Goal: Transaction & Acquisition: Register for event/course

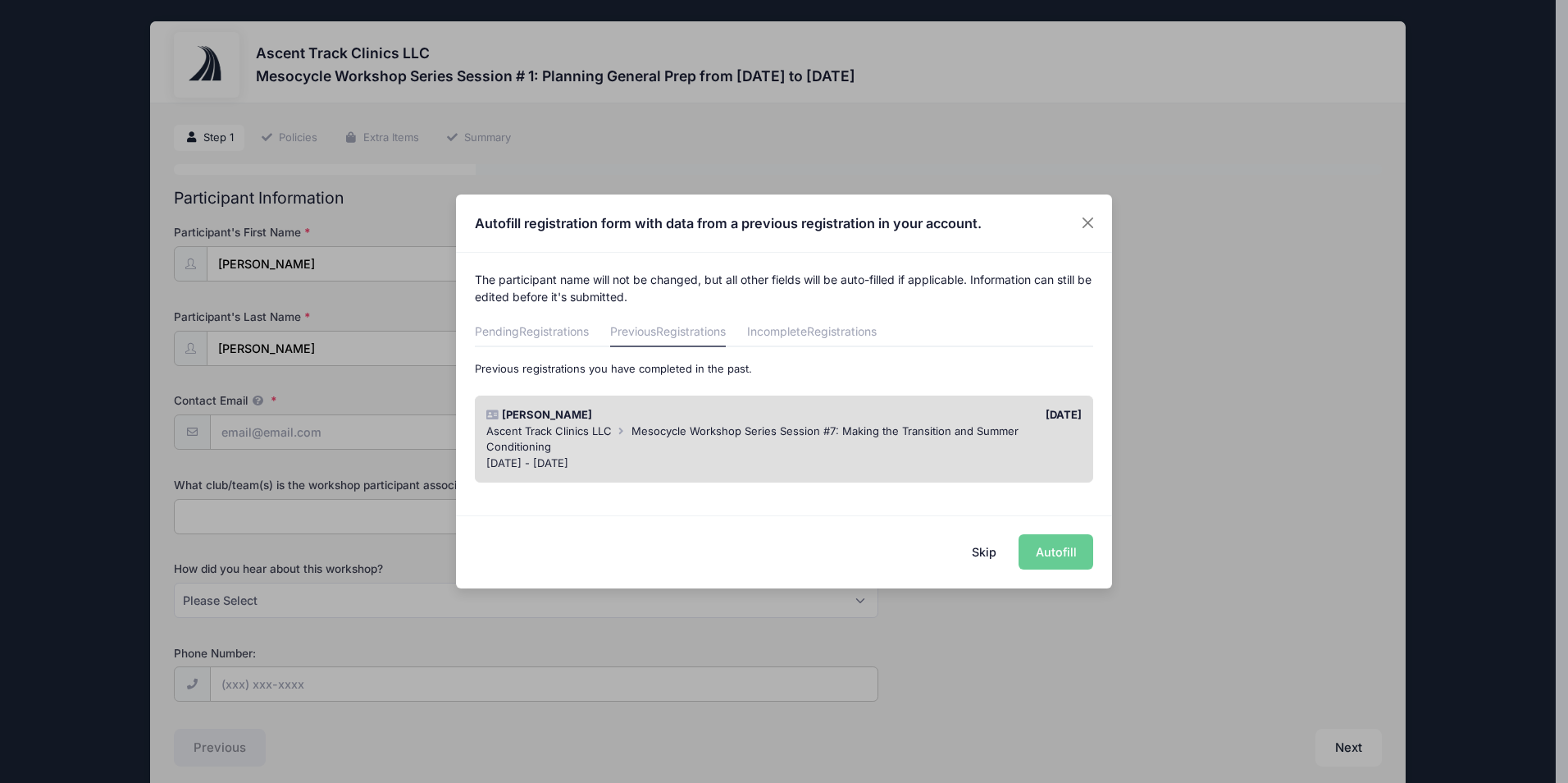
click at [1041, 554] on div "Skip Autofill" at bounding box center [784, 551] width 656 height 73
click at [1030, 557] on div "Skip Autofill" at bounding box center [784, 551] width 656 height 73
click at [1047, 556] on div "Skip Autofill" at bounding box center [784, 551] width 656 height 73
click at [829, 425] on span "Mesocycle Workshop Series Session #7: Making the Transition and Summer Conditio…" at bounding box center [753, 439] width 532 height 30
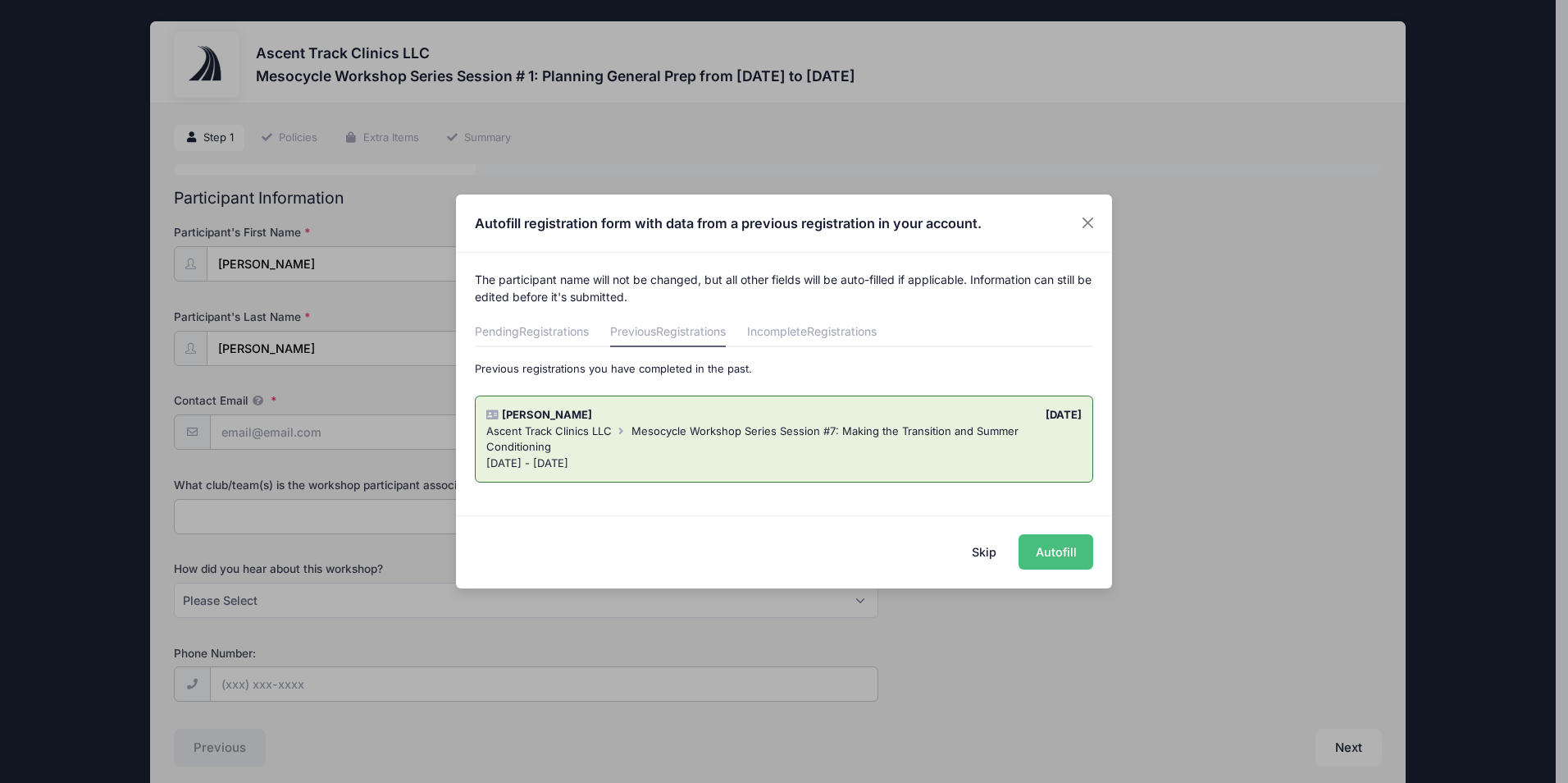
click at [1041, 552] on button "Autofill" at bounding box center [1056, 551] width 74 height 35
type input "[EMAIL_ADDRESS][DOMAIN_NAME]"
type input "Summer Transition"
select select "Instagram"
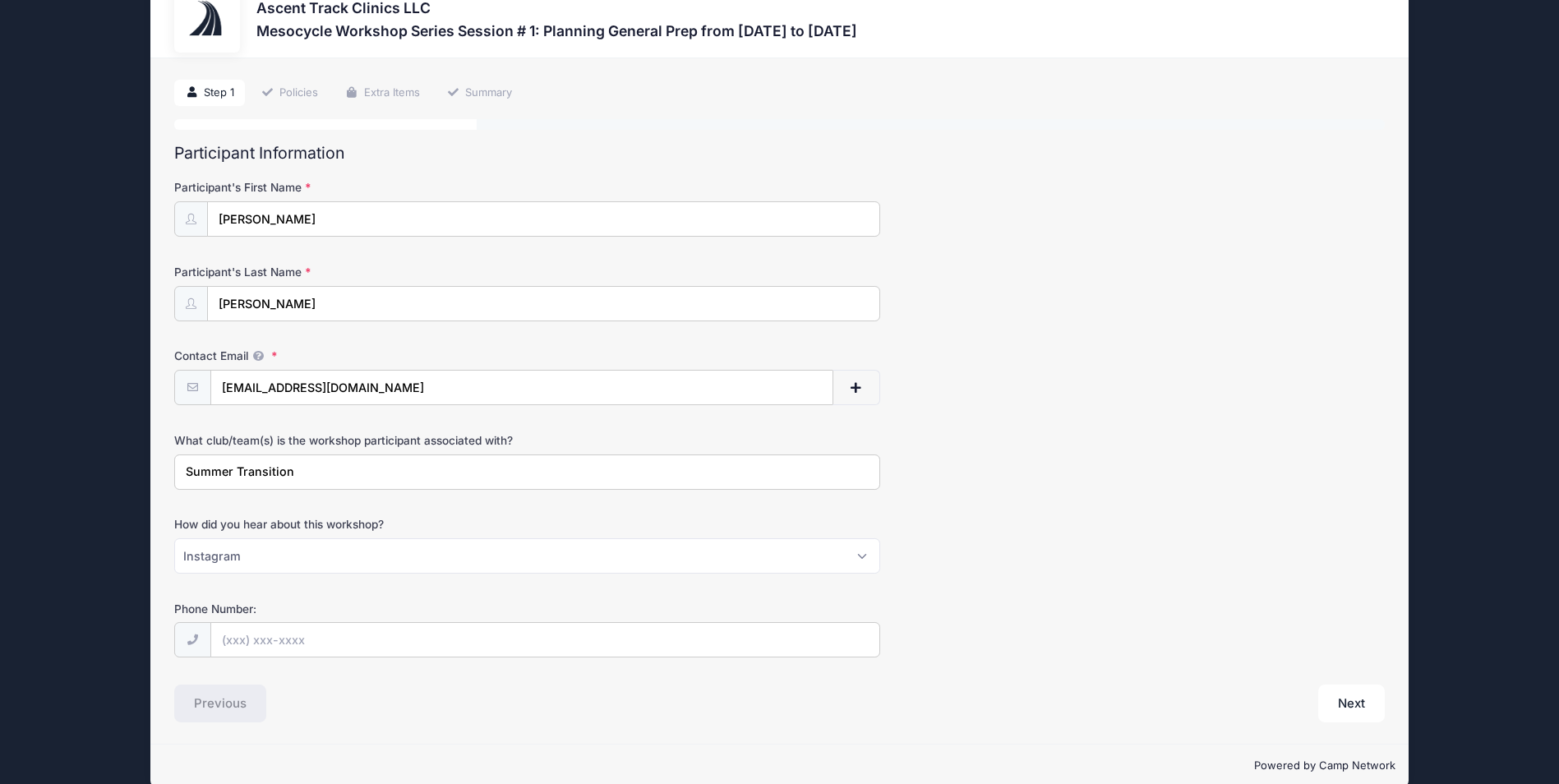
scroll to position [70, 0]
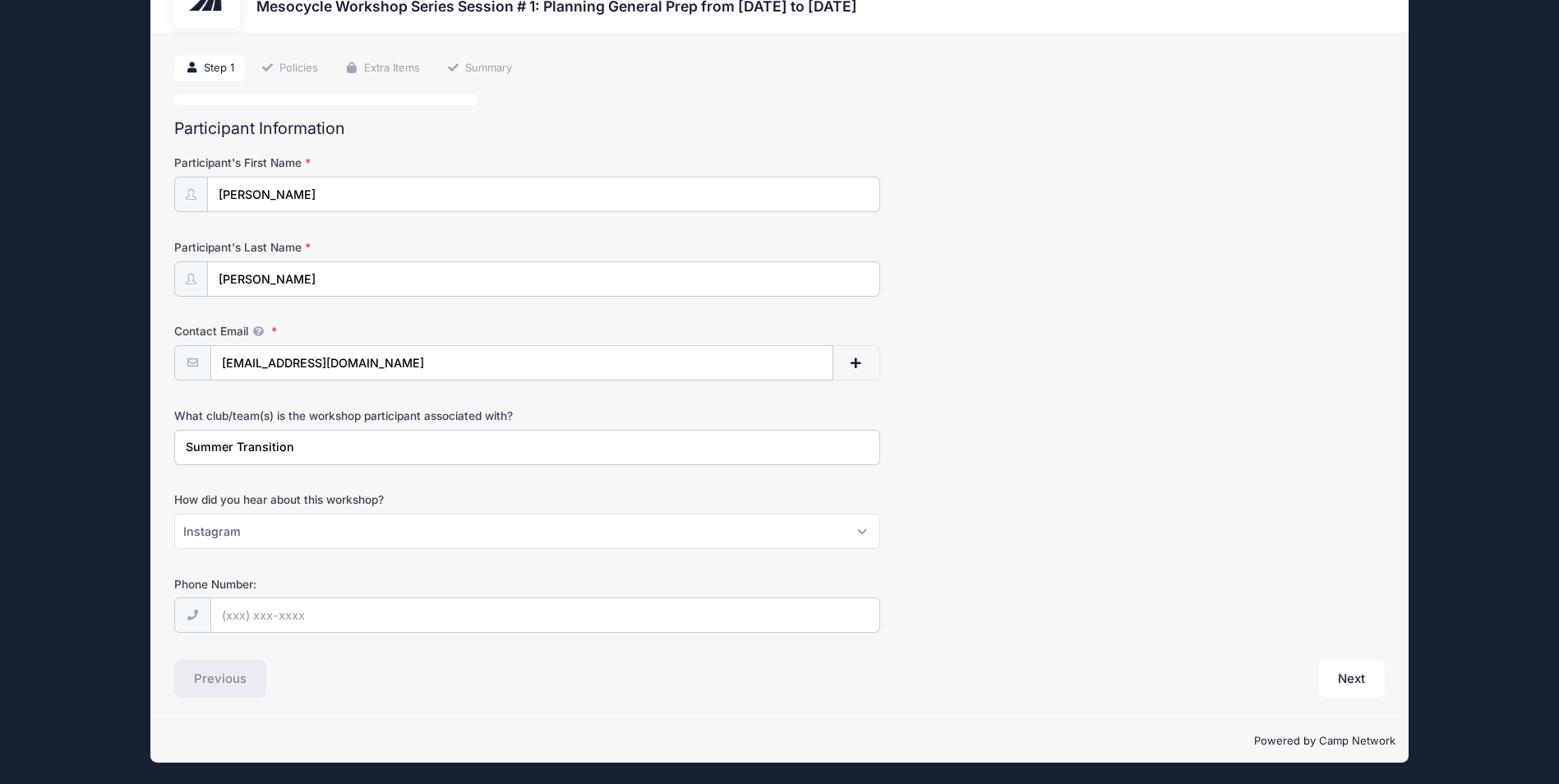
drag, startPoint x: 312, startPoint y: 448, endPoint x: 159, endPoint y: 445, distance: 153.0
click at [159, 445] on div "Step 1 /7 Step 1 Policies Extra Items Summary Participant Information Participa…" at bounding box center [780, 376] width 1258 height 685
type input "T"
type input "RIT"
click at [268, 525] on select "Please Select Email Instagram Facebook X/Twitter A friend Saw information about…" at bounding box center [527, 531] width 706 height 35
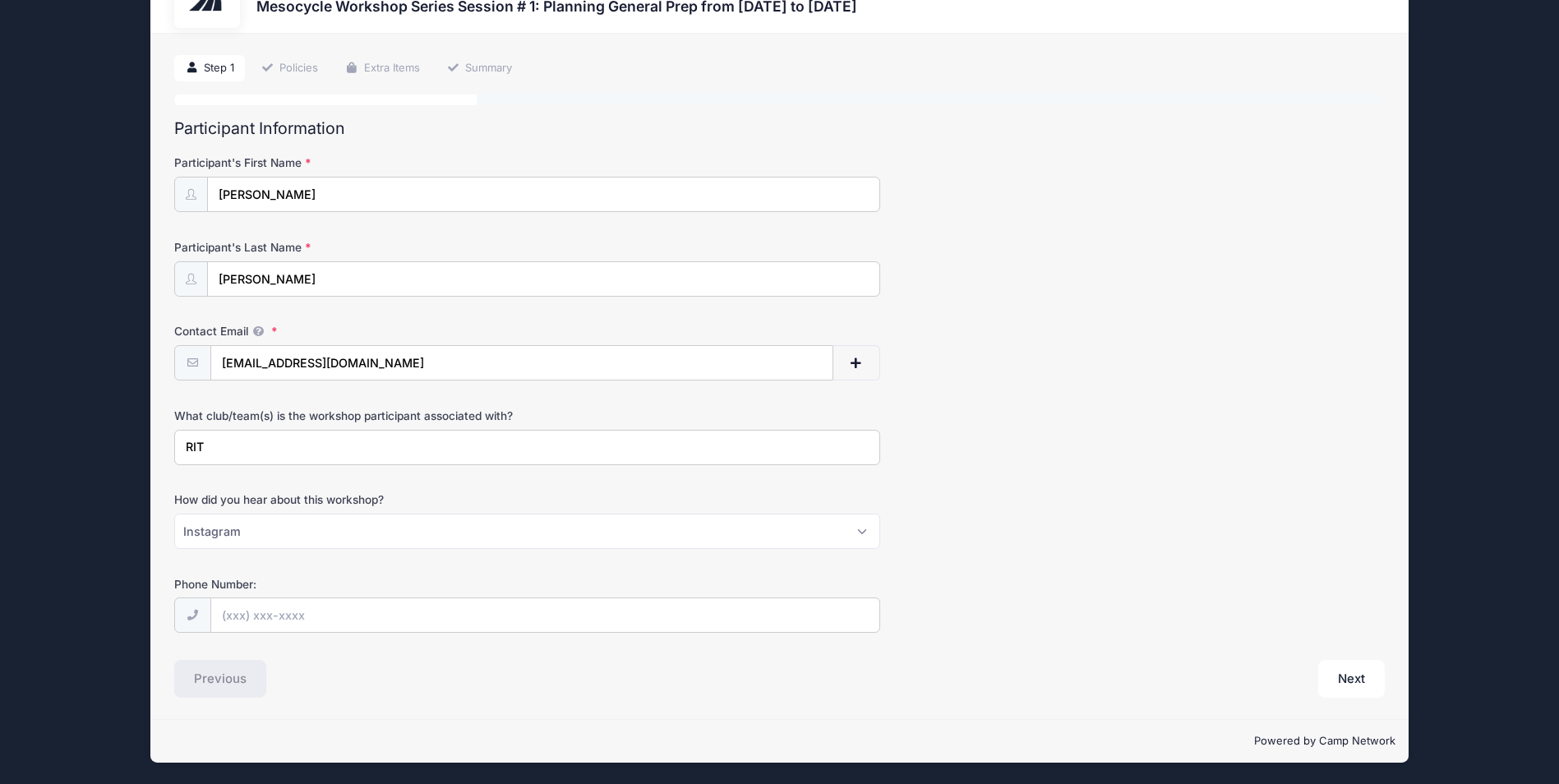
click at [520, 477] on form "Participant's First Name Nick Participant's Last Name Jones Contact Email jones…" at bounding box center [779, 393] width 1209 height 479
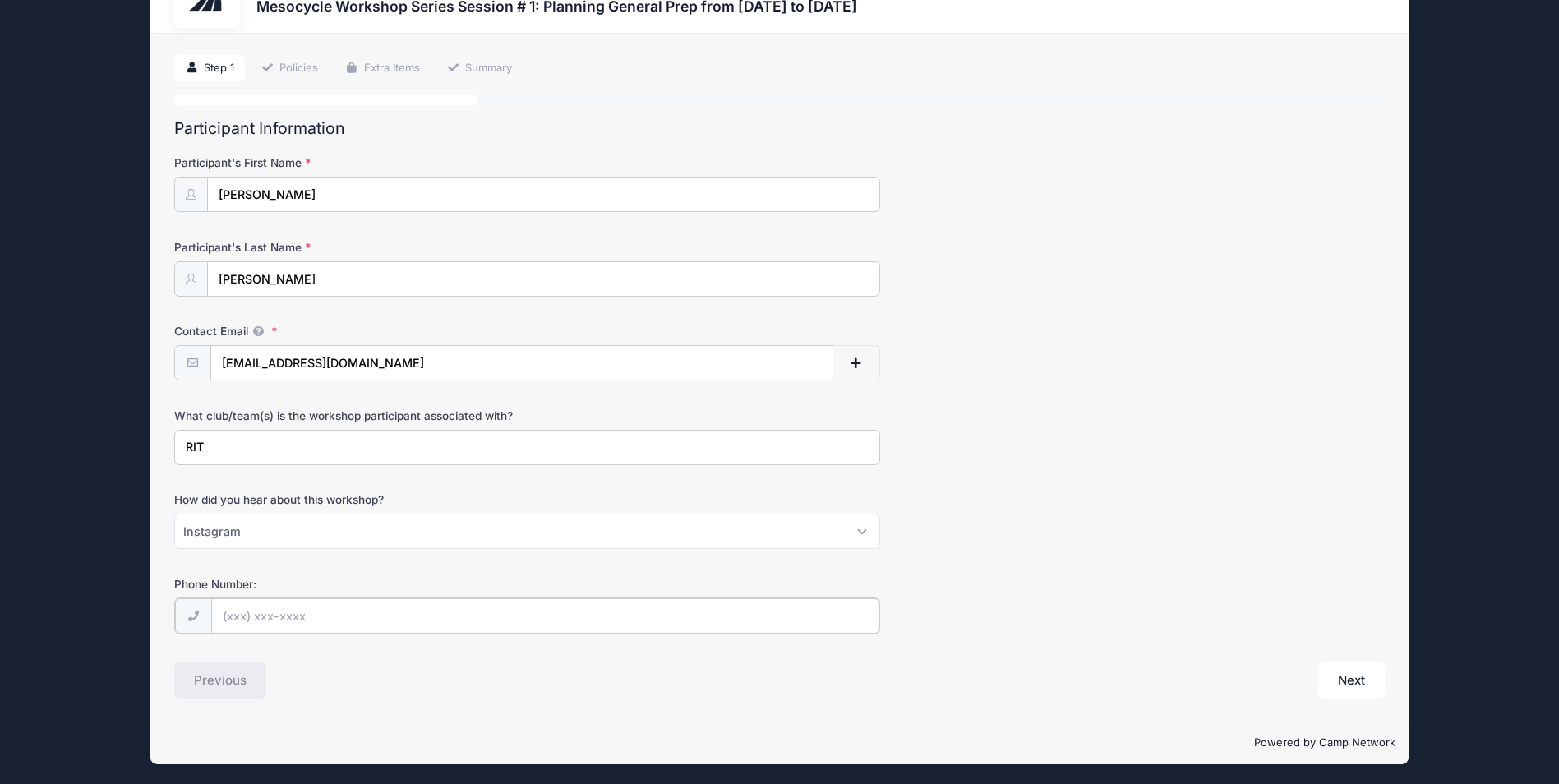
click at [285, 615] on input "Phone Number:" at bounding box center [546, 615] width 669 height 35
type input "[PHONE_NUMBER]"
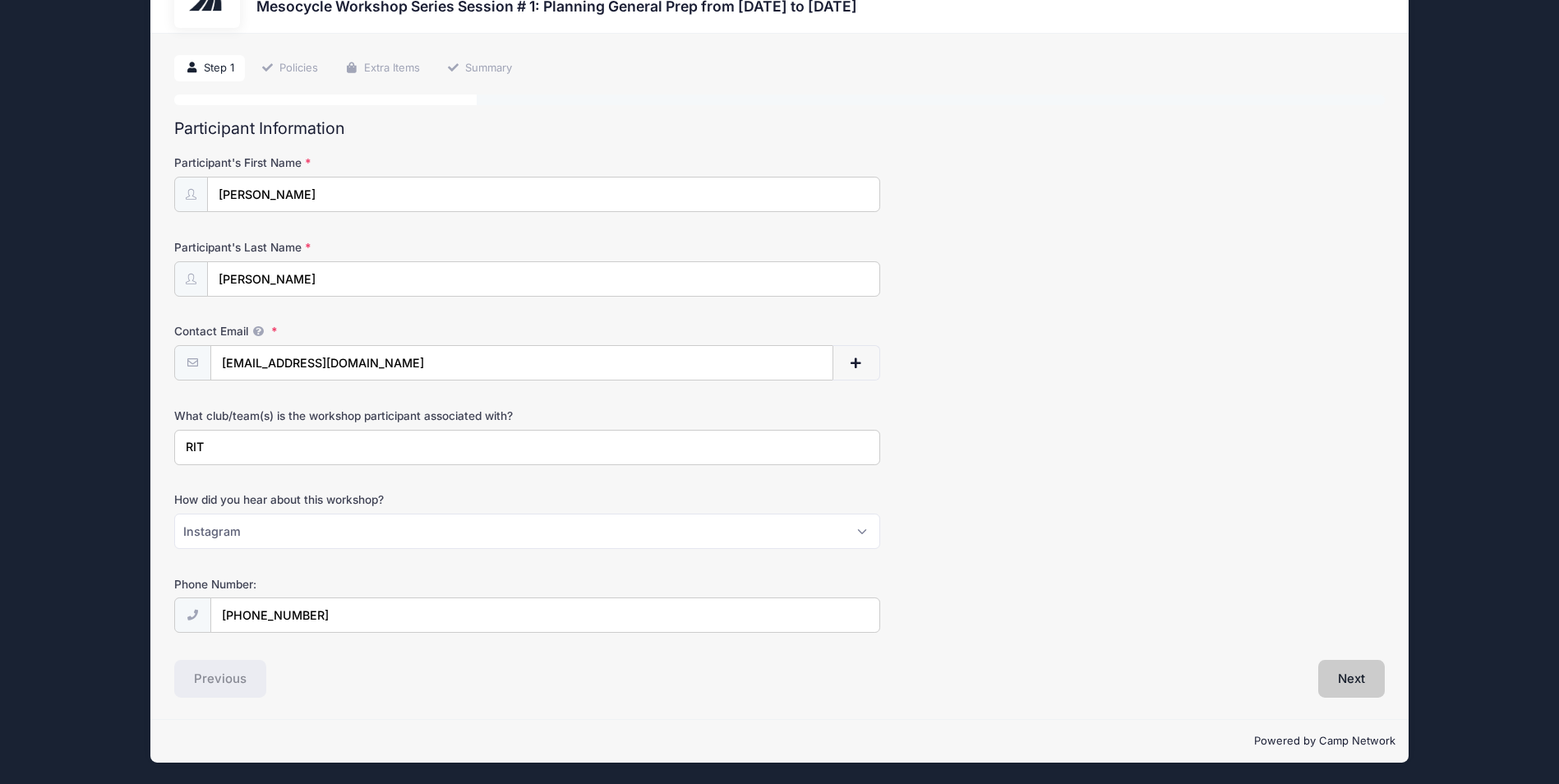
click at [1363, 687] on button "Next" at bounding box center [1351, 679] width 66 height 38
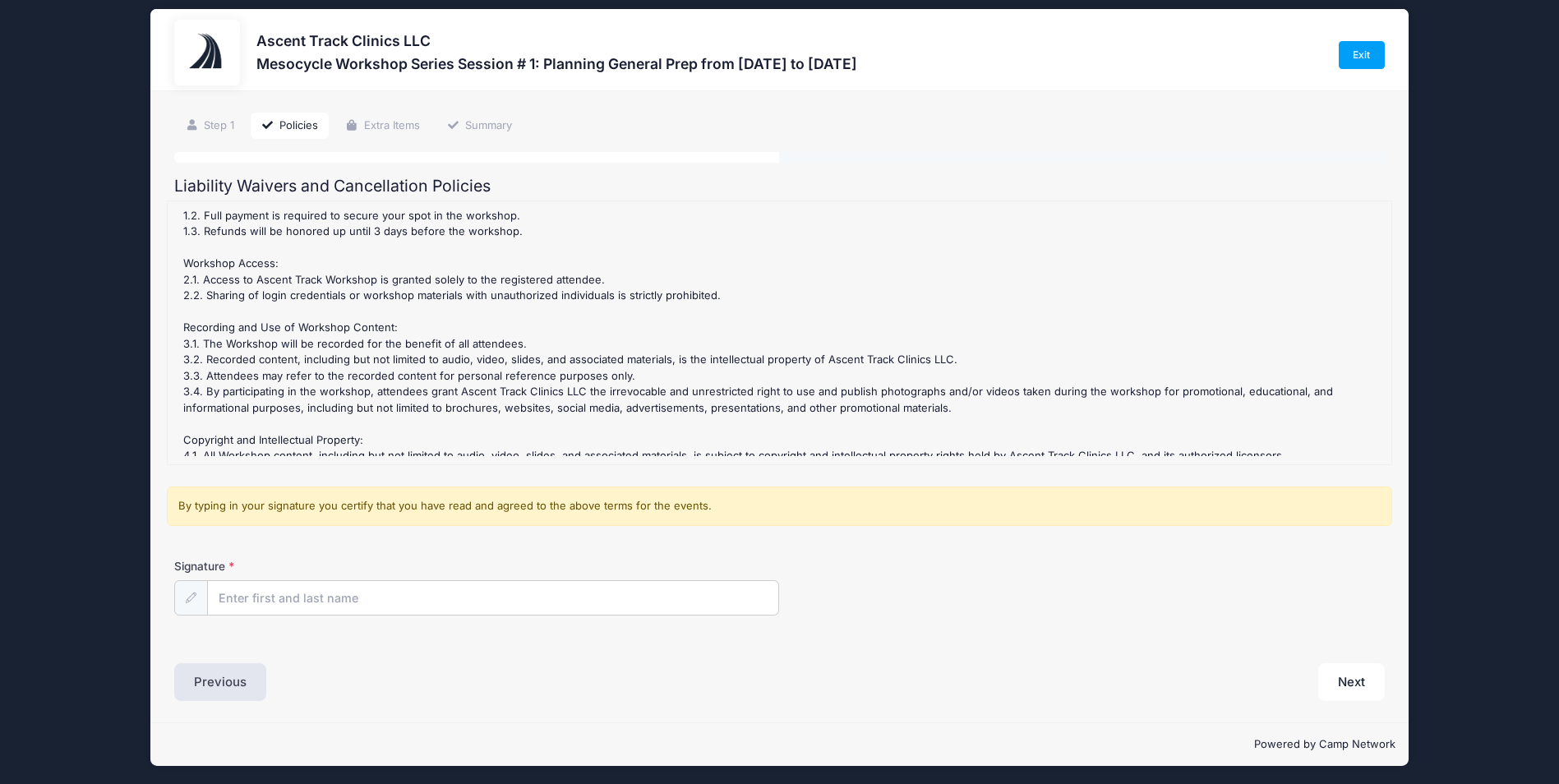
scroll to position [15, 0]
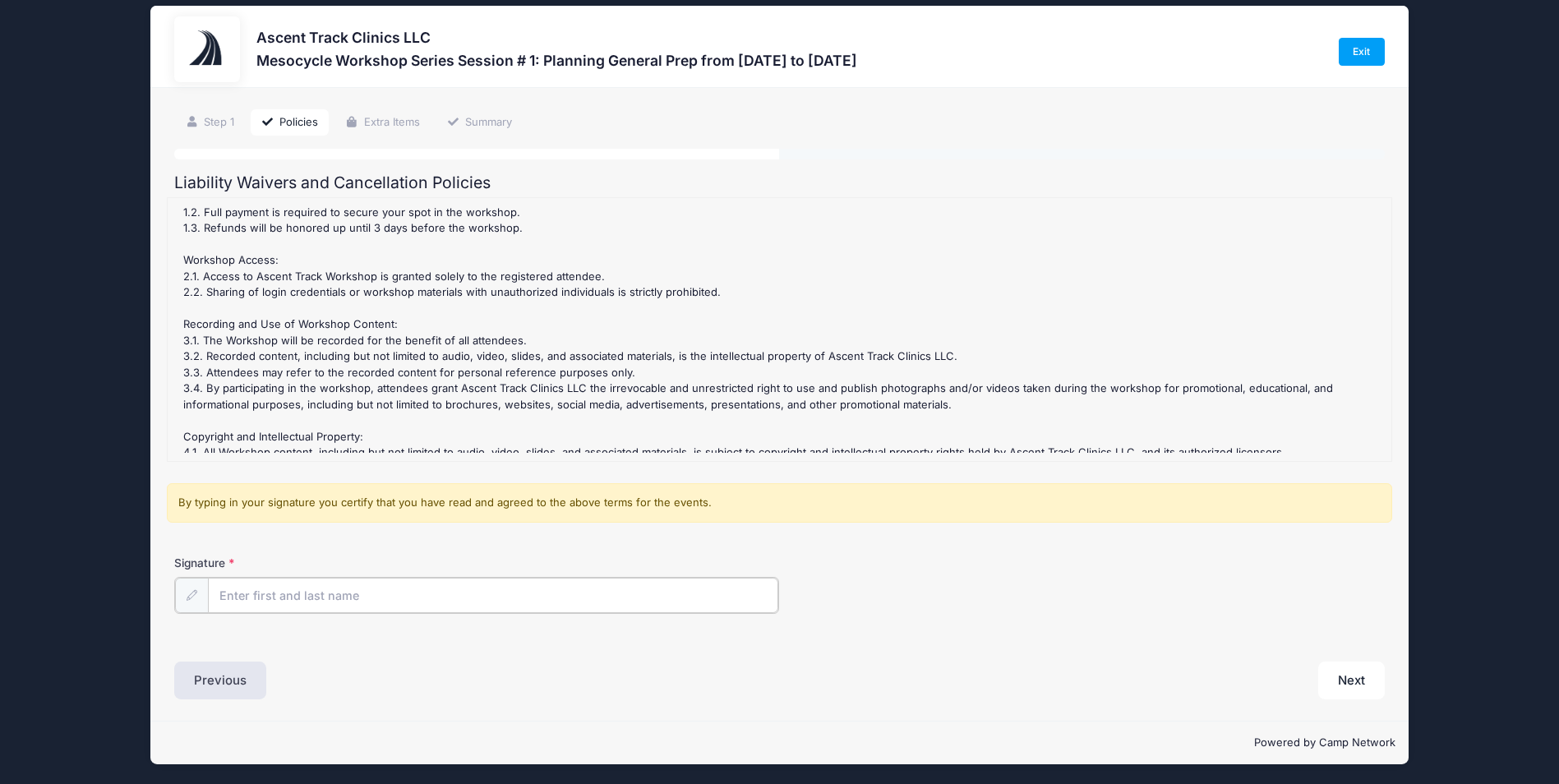
click at [268, 602] on input "Signature" at bounding box center [492, 595] width 570 height 35
click at [277, 598] on input "Signature" at bounding box center [492, 595] width 570 height 35
type input "[PERSON_NAME]"
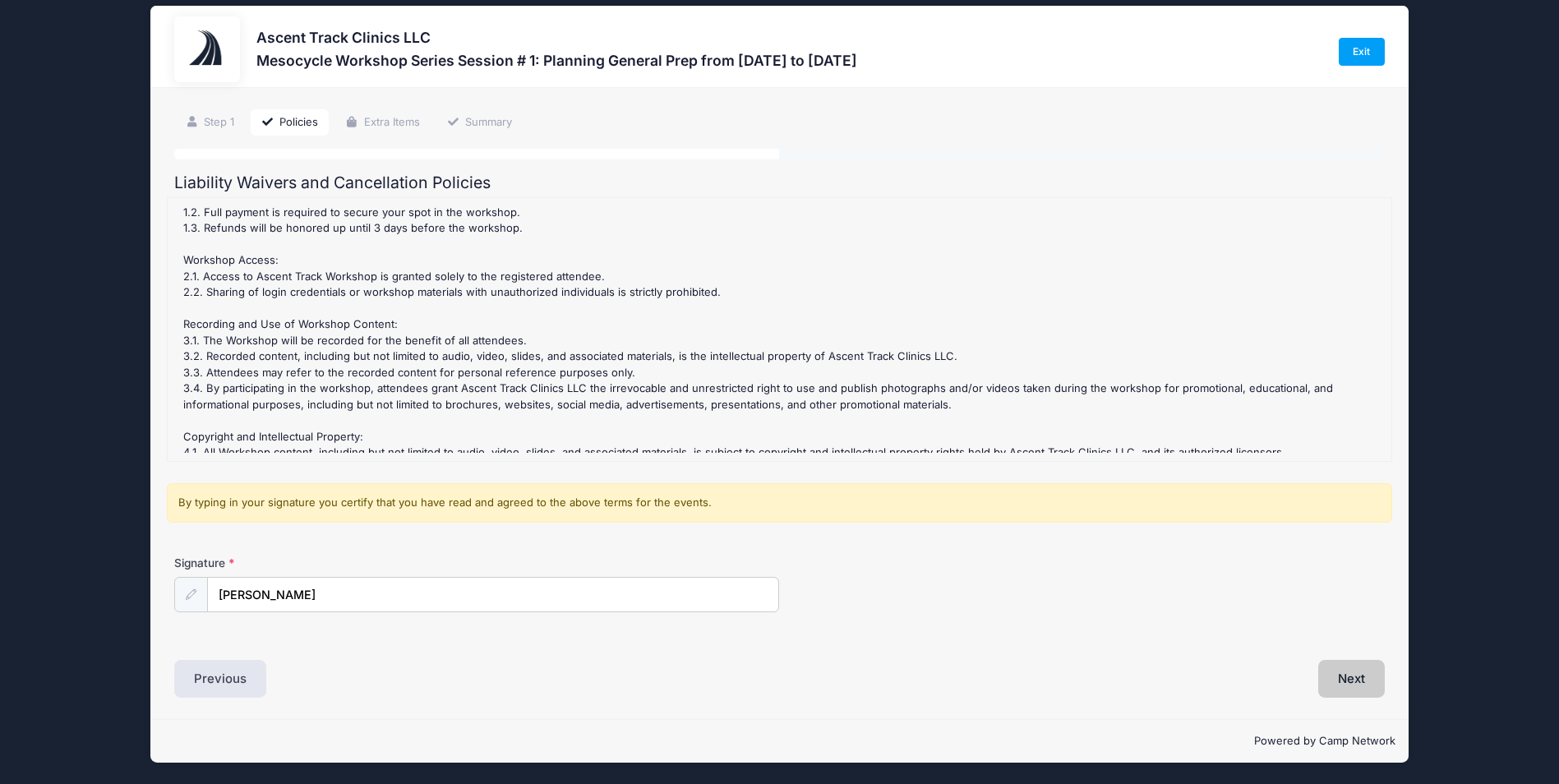
click at [1356, 691] on button "Next" at bounding box center [1351, 679] width 66 height 38
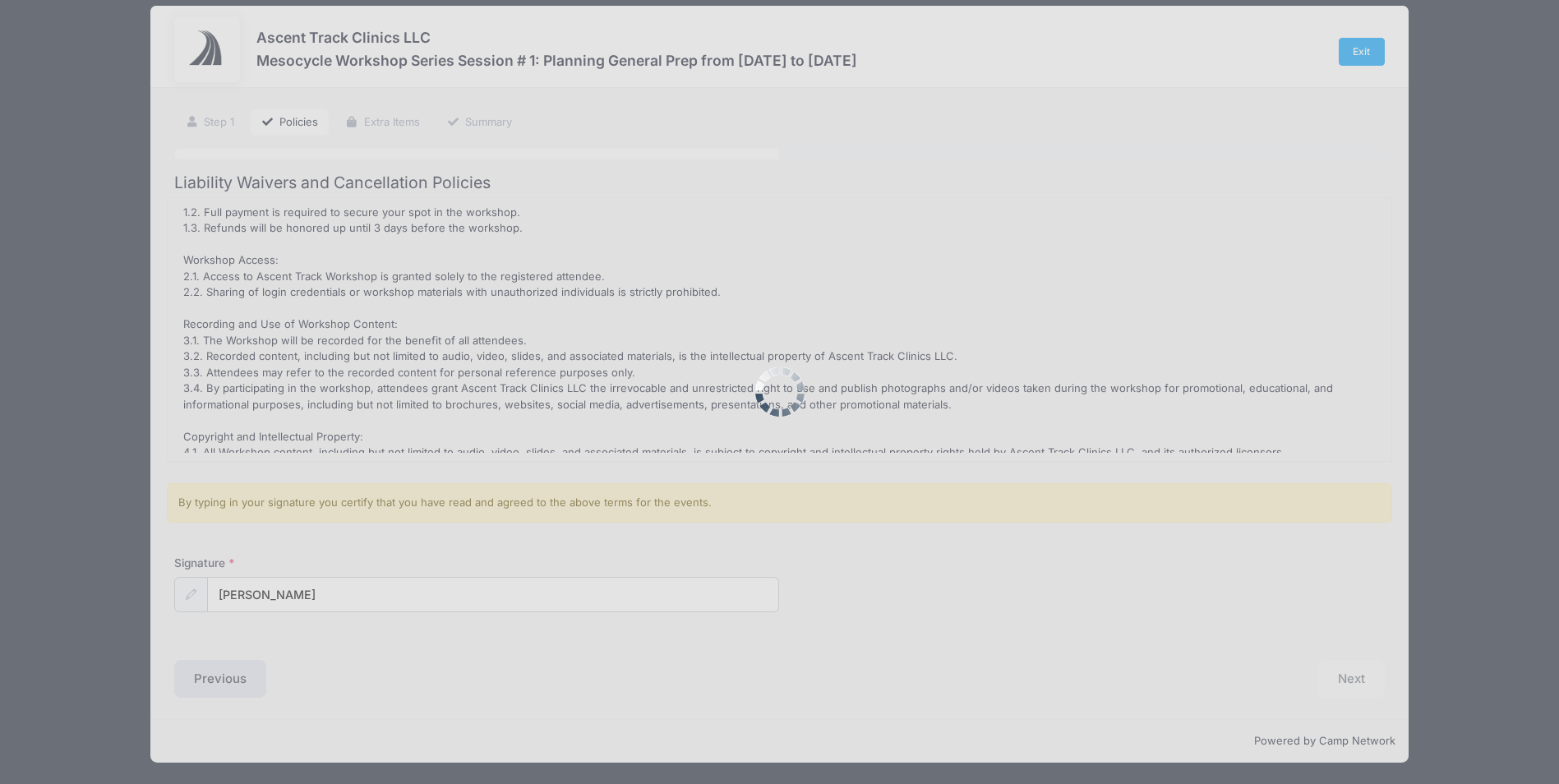
scroll to position [0, 0]
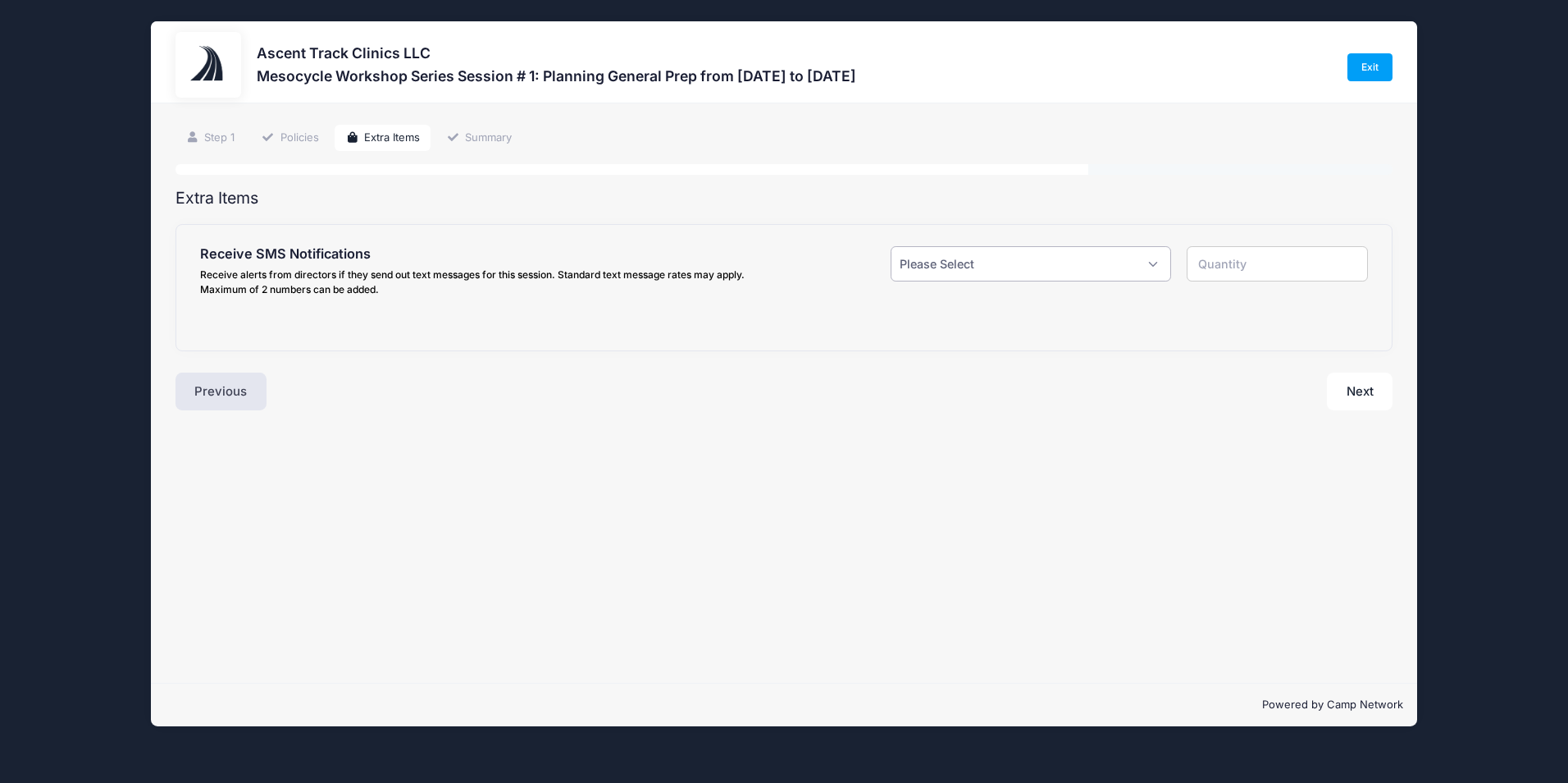
click at [1162, 263] on select "Please Select Yes ($0.00) No" at bounding box center [1030, 263] width 280 height 35
select select "1"
click at [890, 246] on select "Please Select Yes ($0.00) No" at bounding box center [1030, 263] width 280 height 35
type input "1"
click at [0, 0] on input "text" at bounding box center [0, 0] width 0 height 0
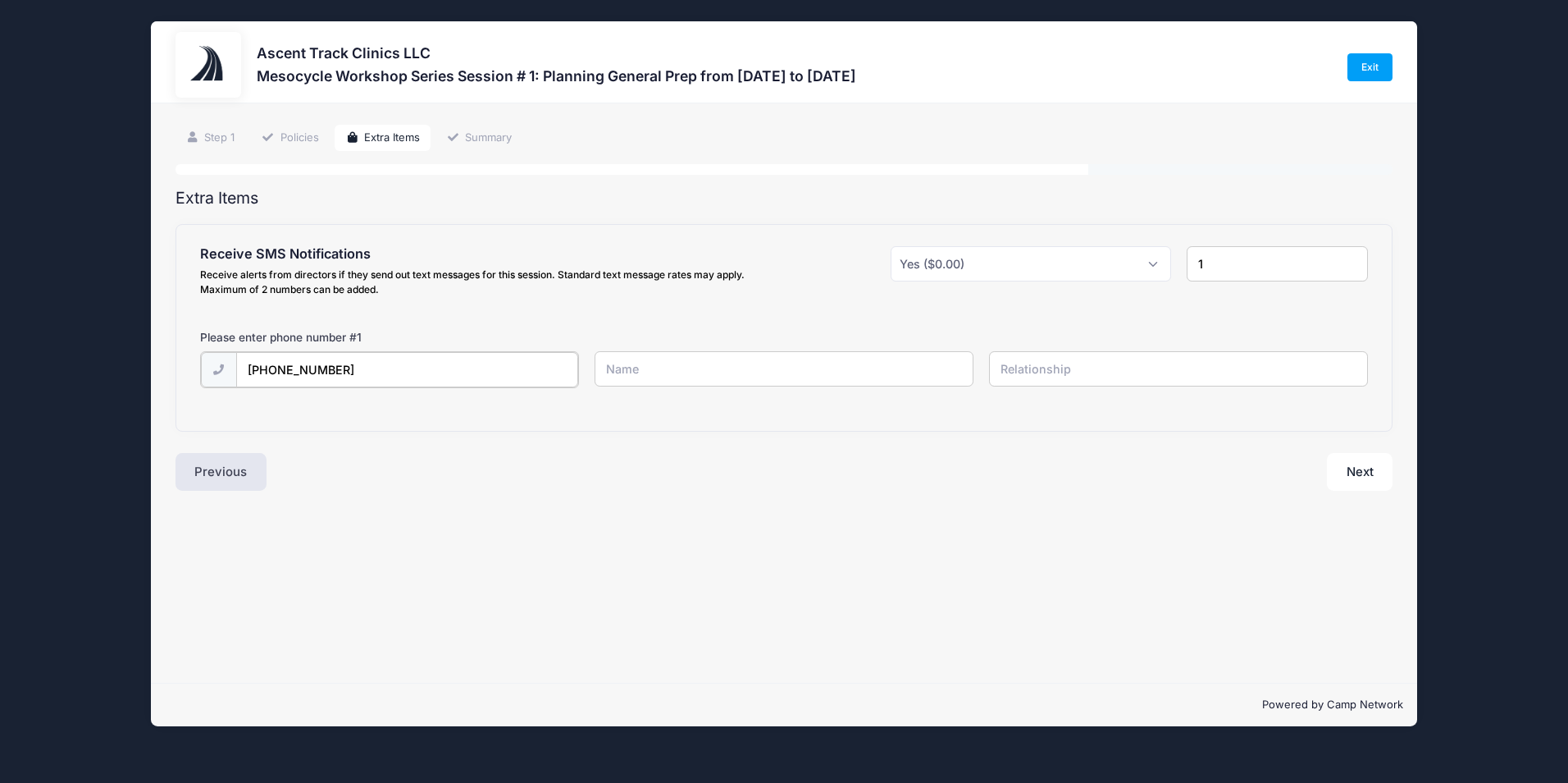
type input "[PHONE_NUMBER]"
click at [0, 0] on input "text" at bounding box center [0, 0] width 0 height 0
type input "[PERSON_NAME]"
click at [1362, 463] on button "Next" at bounding box center [1360, 471] width 66 height 38
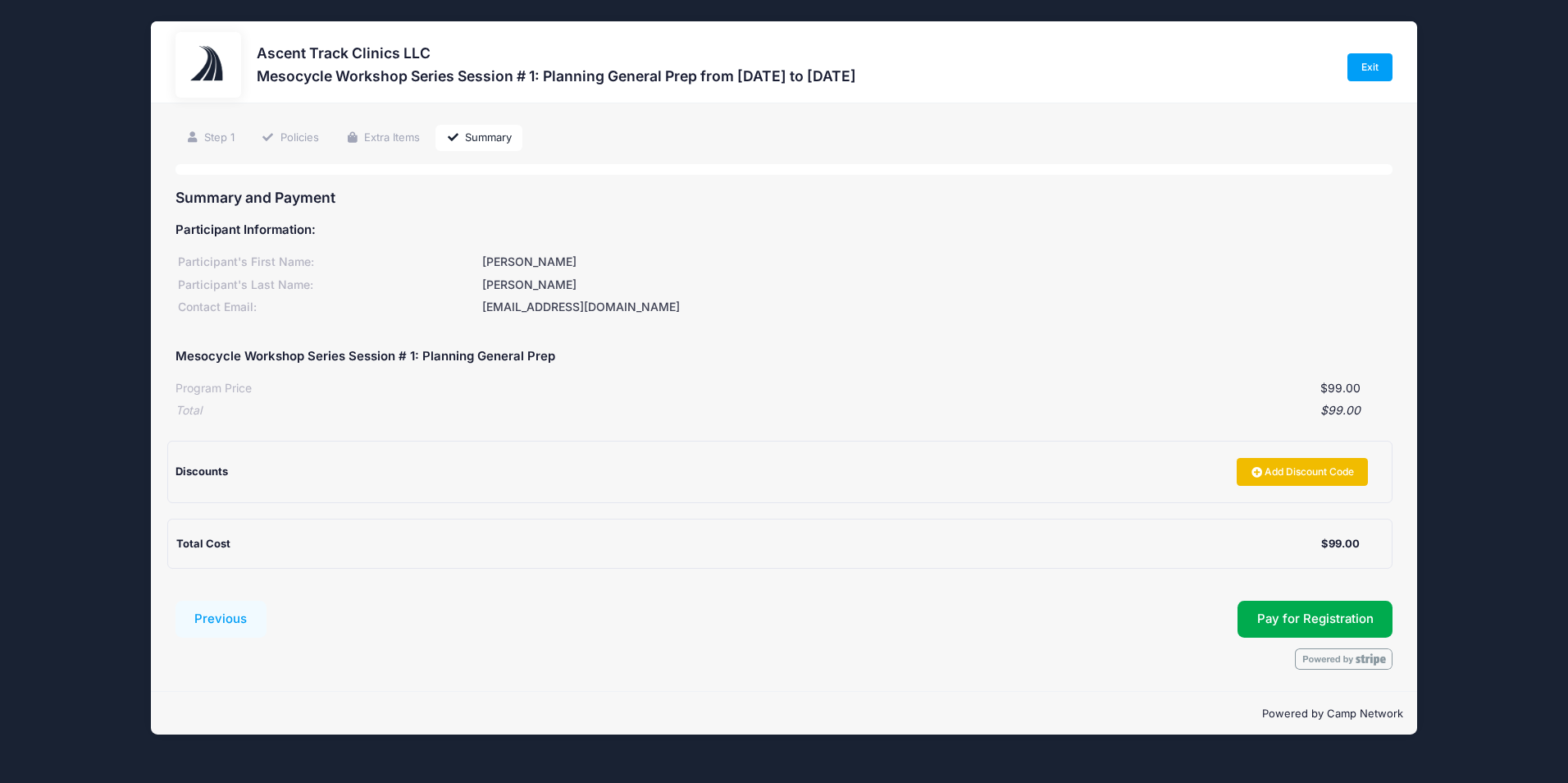
click at [1319, 476] on link "Add Discount Code" at bounding box center [1302, 472] width 131 height 28
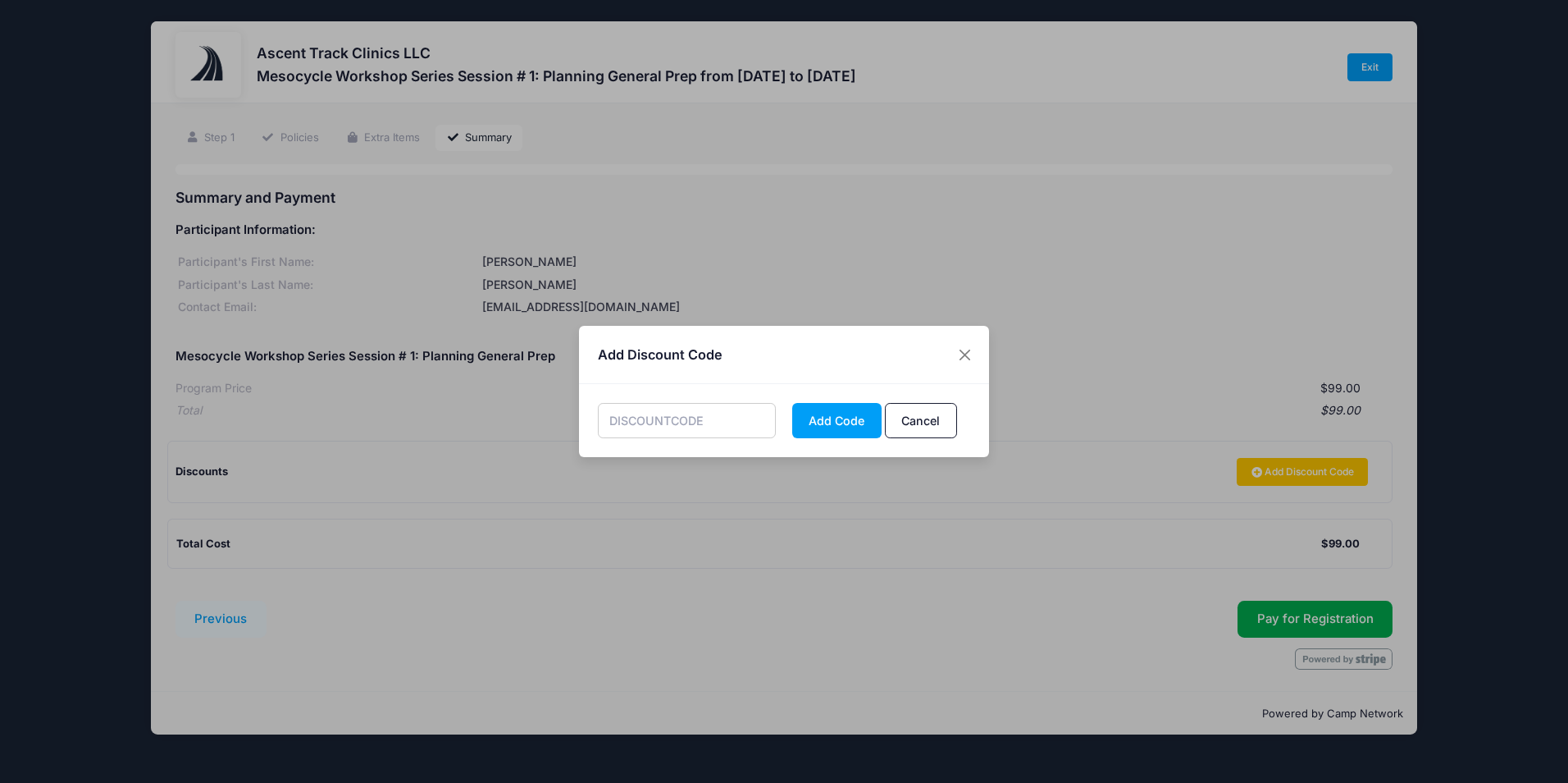
click at [683, 416] on input "text" at bounding box center [688, 420] width 179 height 35
paste input "EarlyPrep"
type input "EarlyPrep"
click at [818, 424] on button "Add Code" at bounding box center [837, 420] width 90 height 35
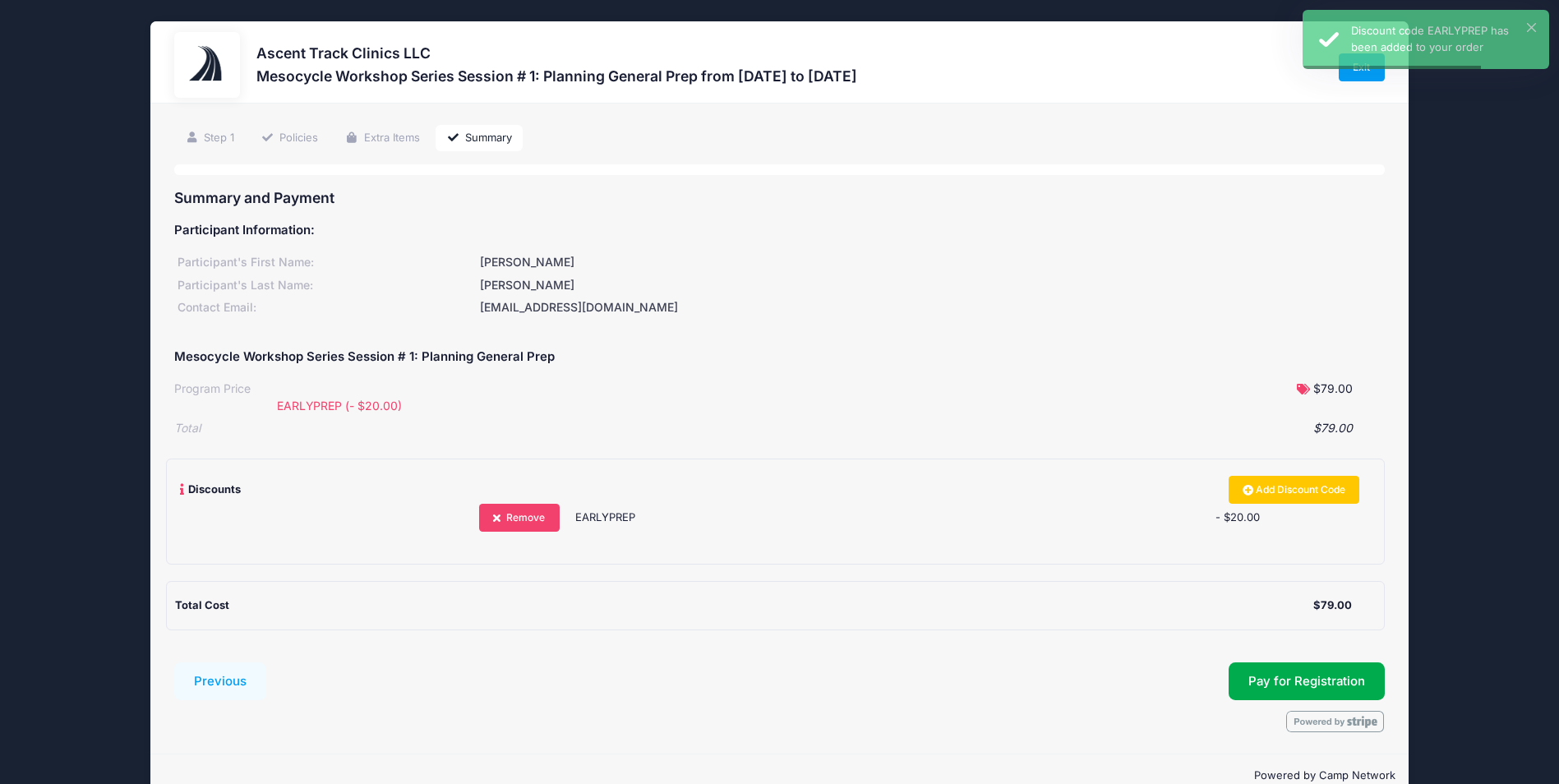
scroll to position [34, 0]
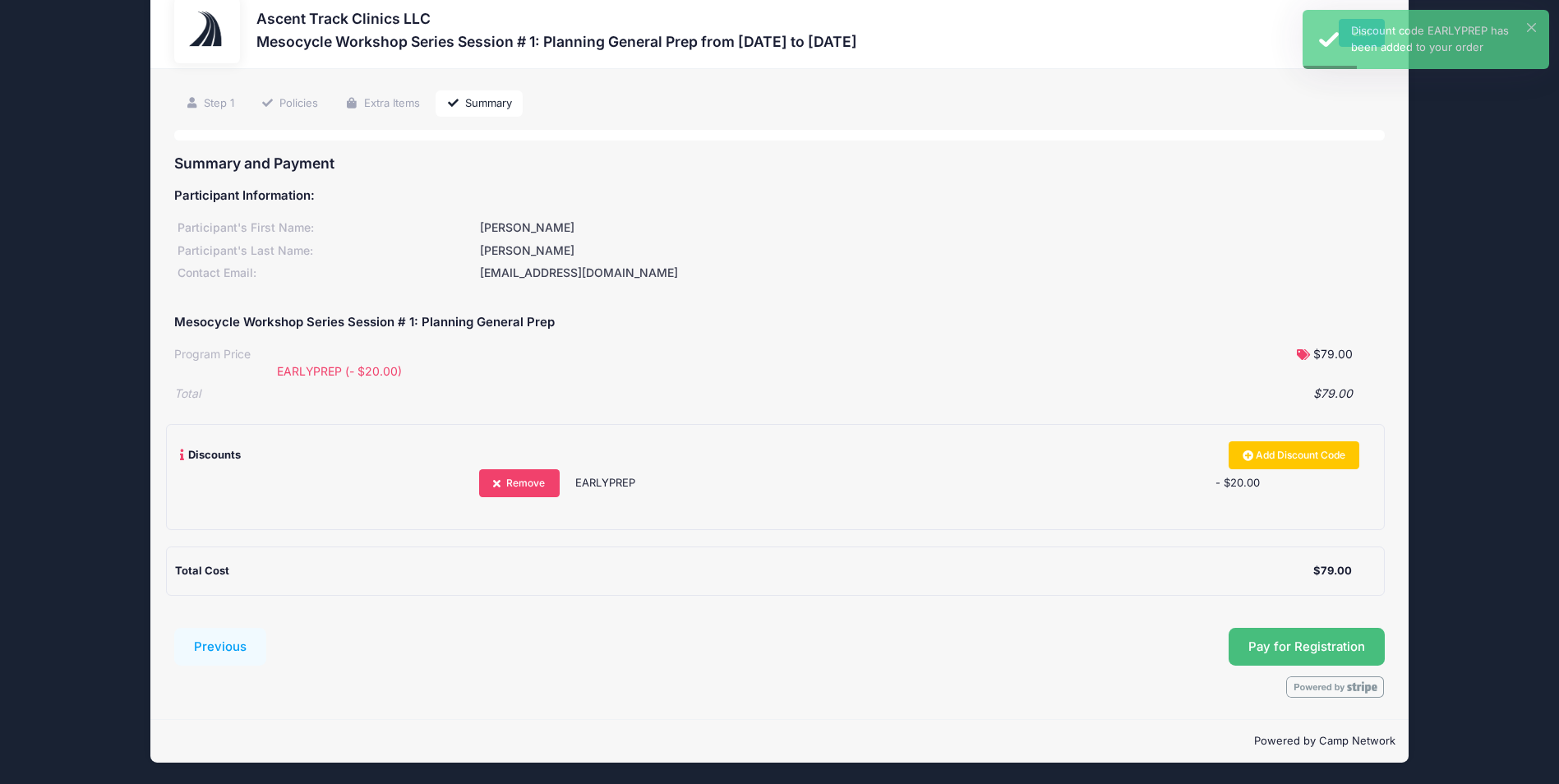
click at [1276, 639] on span "Pay for Registration" at bounding box center [1306, 646] width 117 height 15
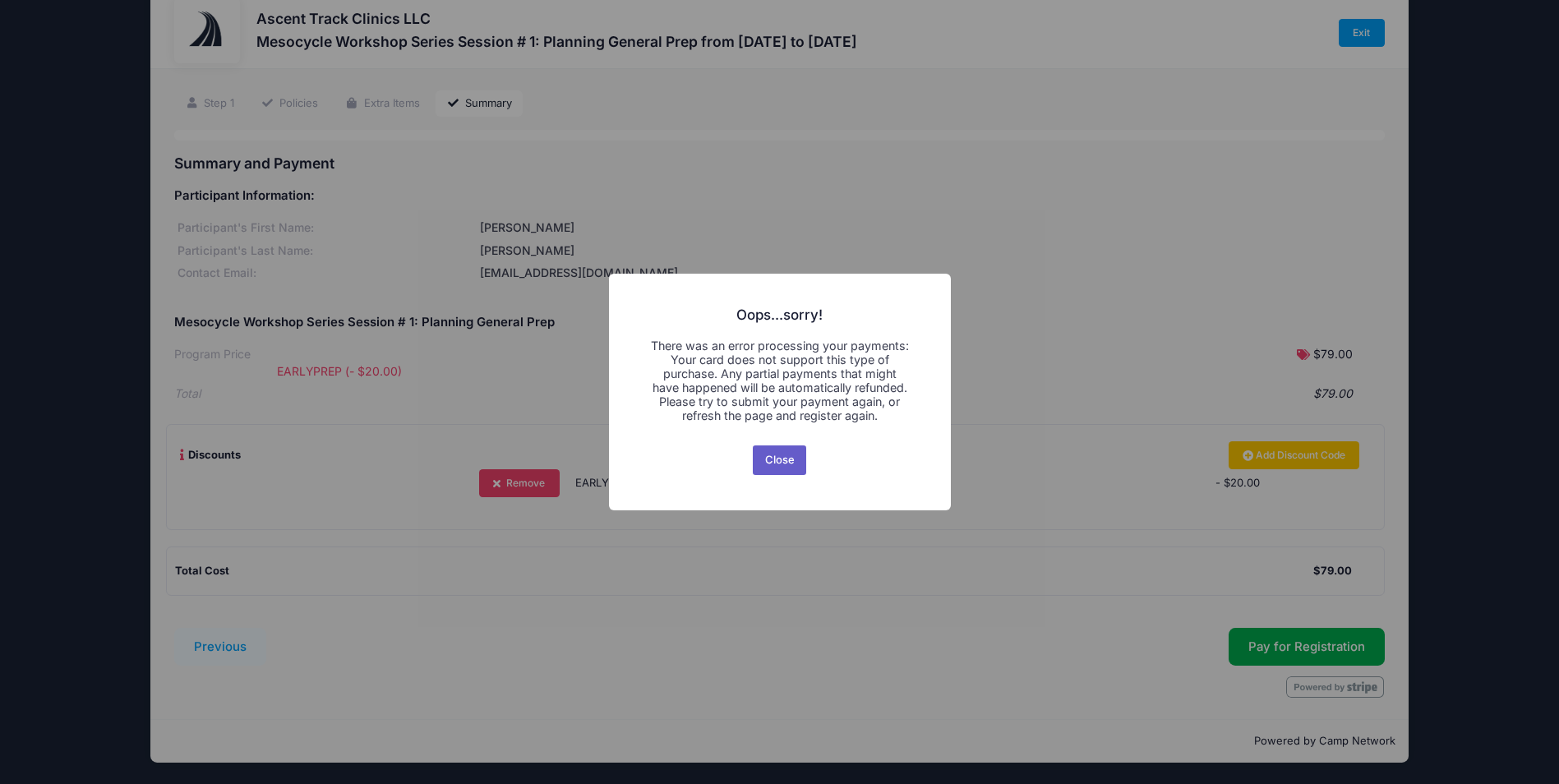
click at [788, 459] on button "Close" at bounding box center [779, 460] width 53 height 30
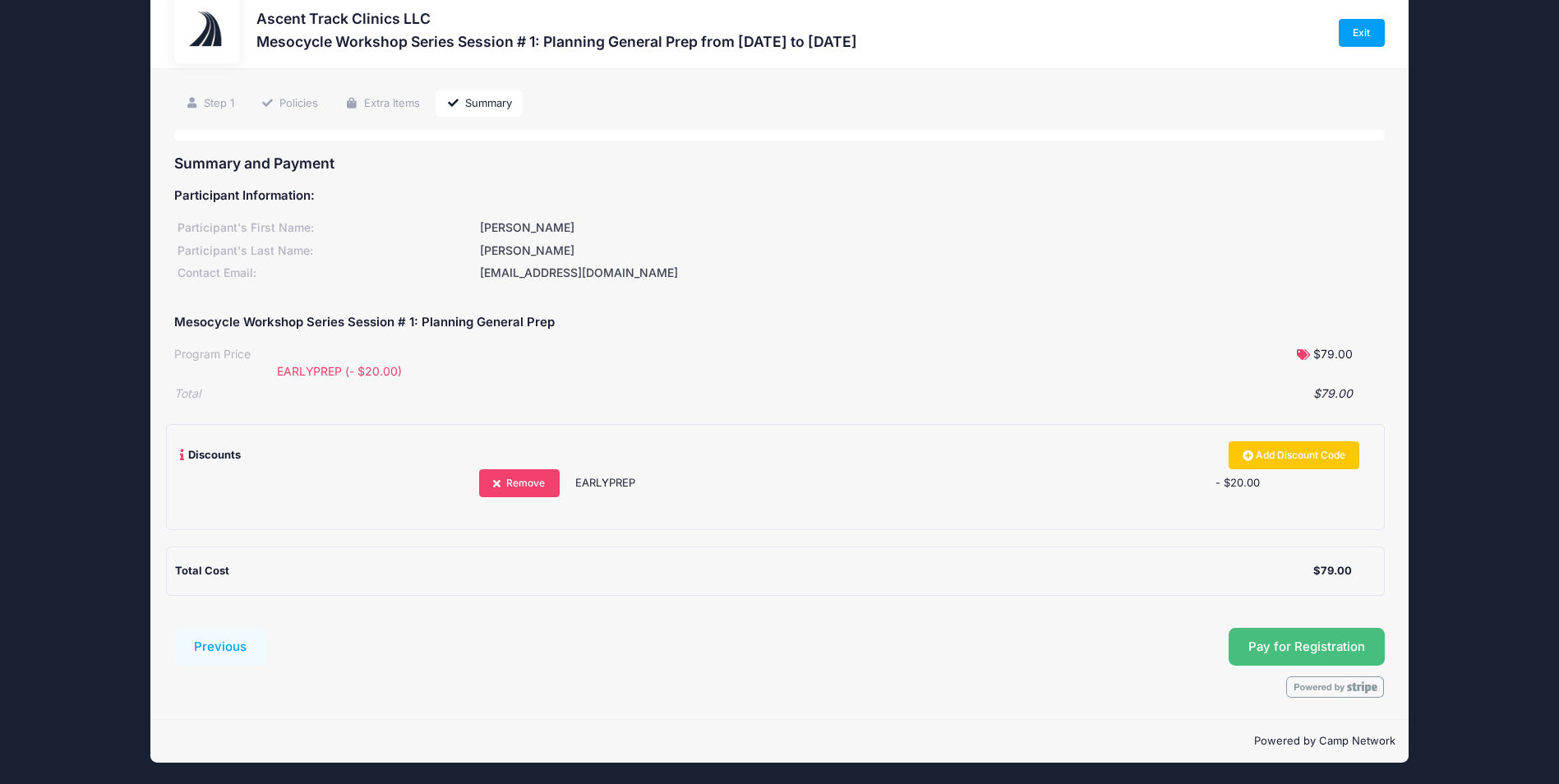
click at [1277, 649] on span "Pay for Registration" at bounding box center [1306, 646] width 117 height 15
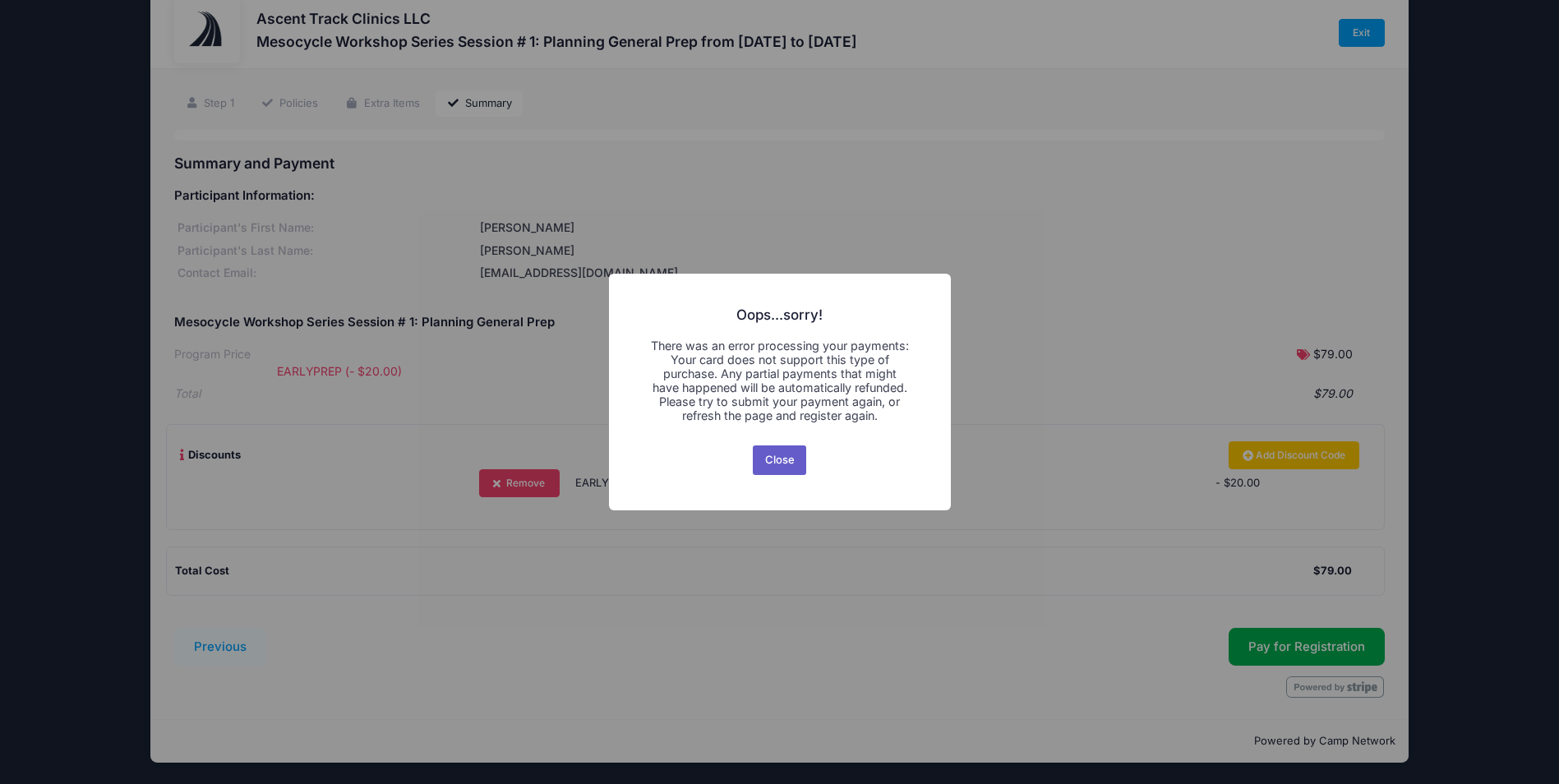
click at [789, 454] on button "Close" at bounding box center [779, 460] width 53 height 30
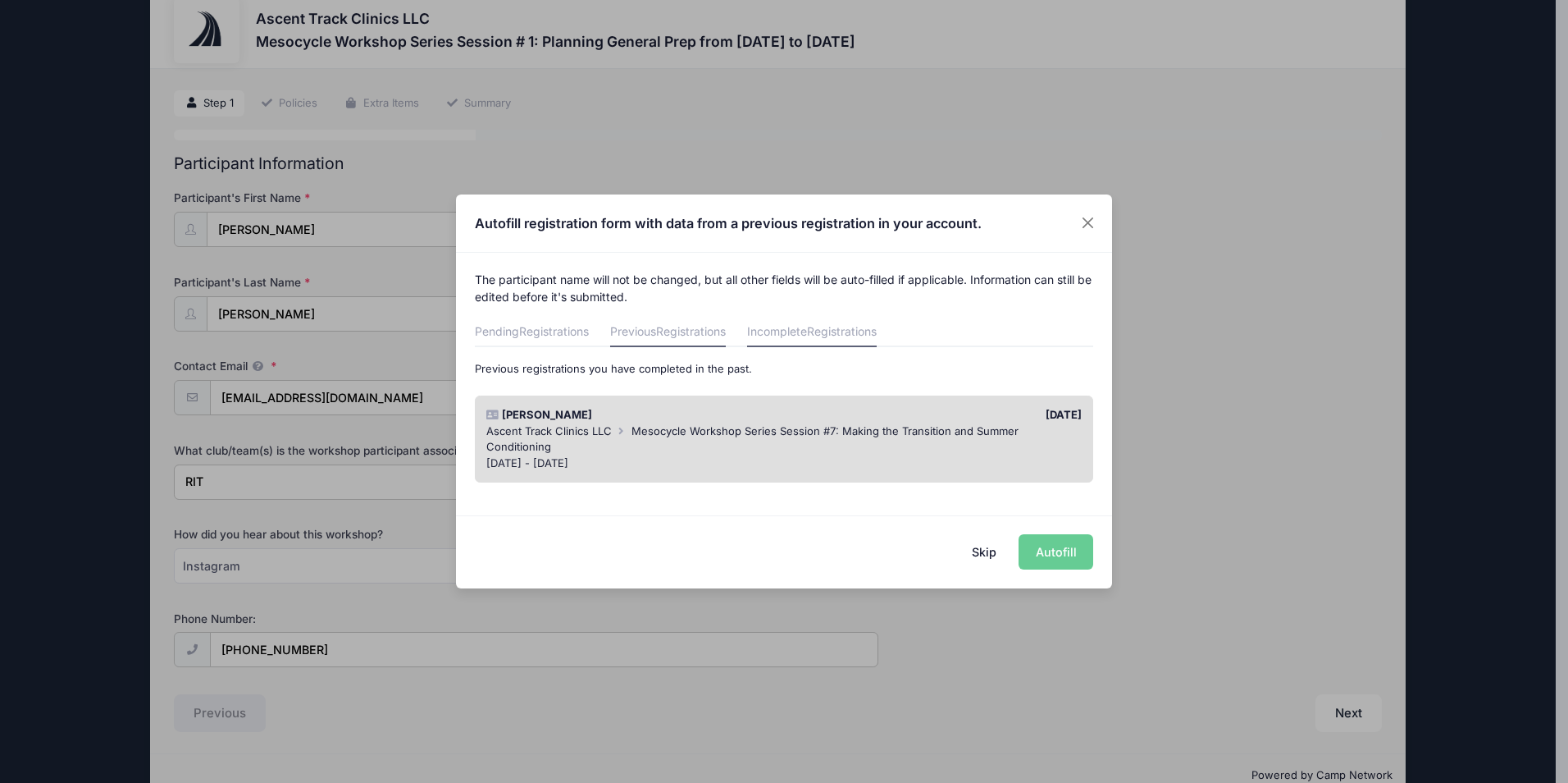
click at [801, 332] on link "Incomplete Registrations" at bounding box center [812, 332] width 129 height 30
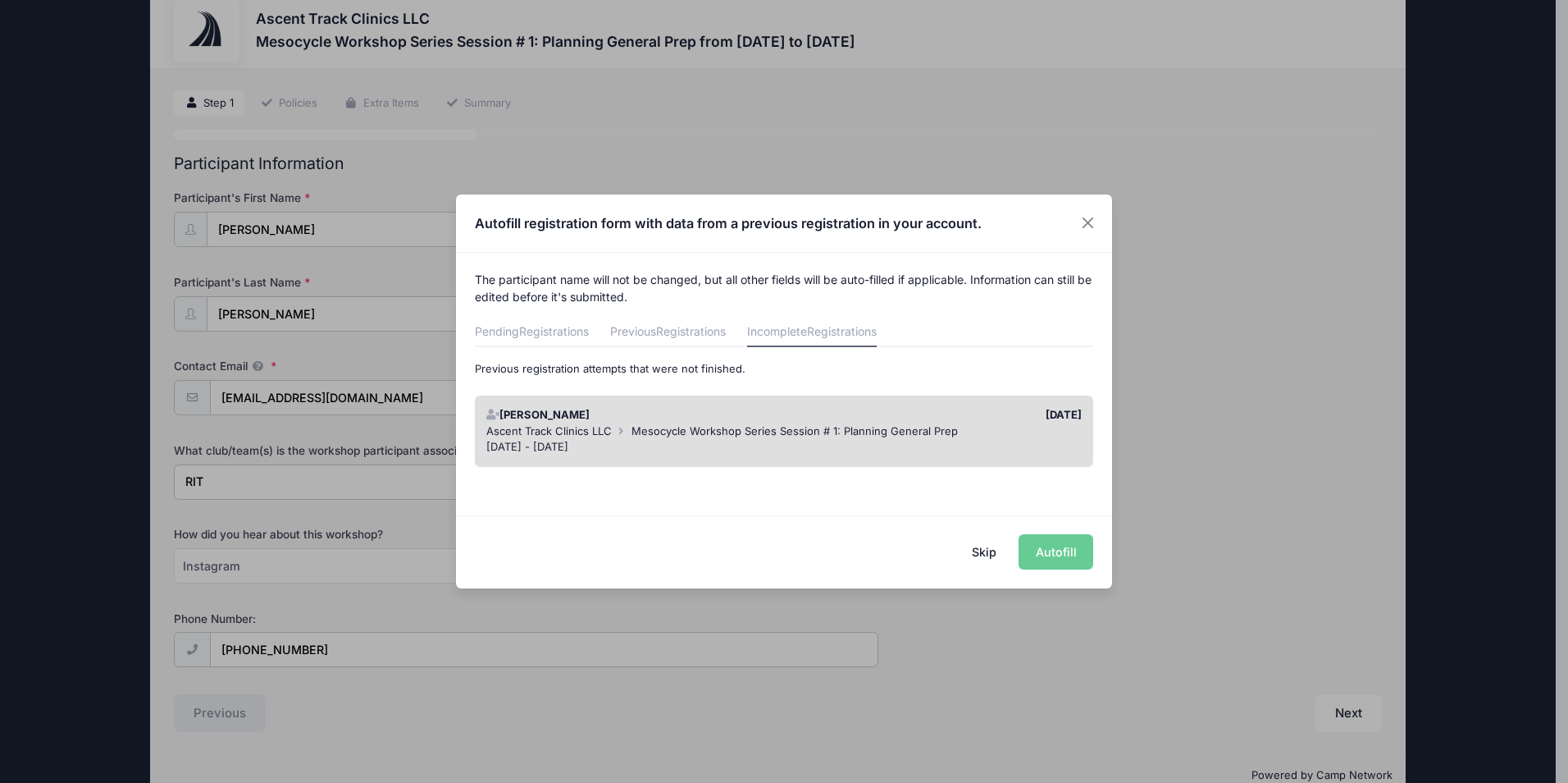
click at [818, 442] on div "[DATE] - [DATE]" at bounding box center [784, 447] width 596 height 16
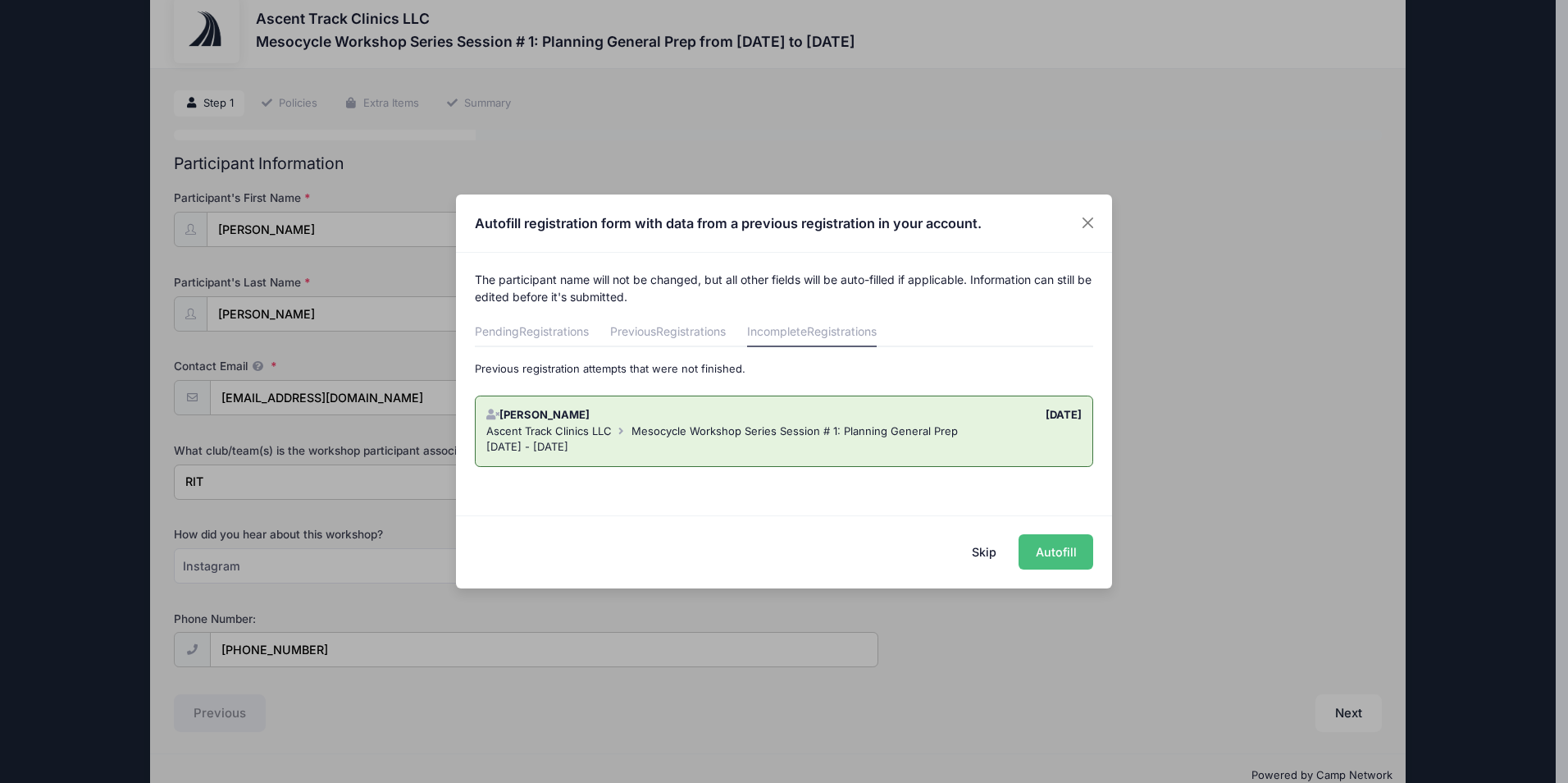
click at [1057, 547] on button "Autofill" at bounding box center [1056, 551] width 74 height 35
type input "5184297247"
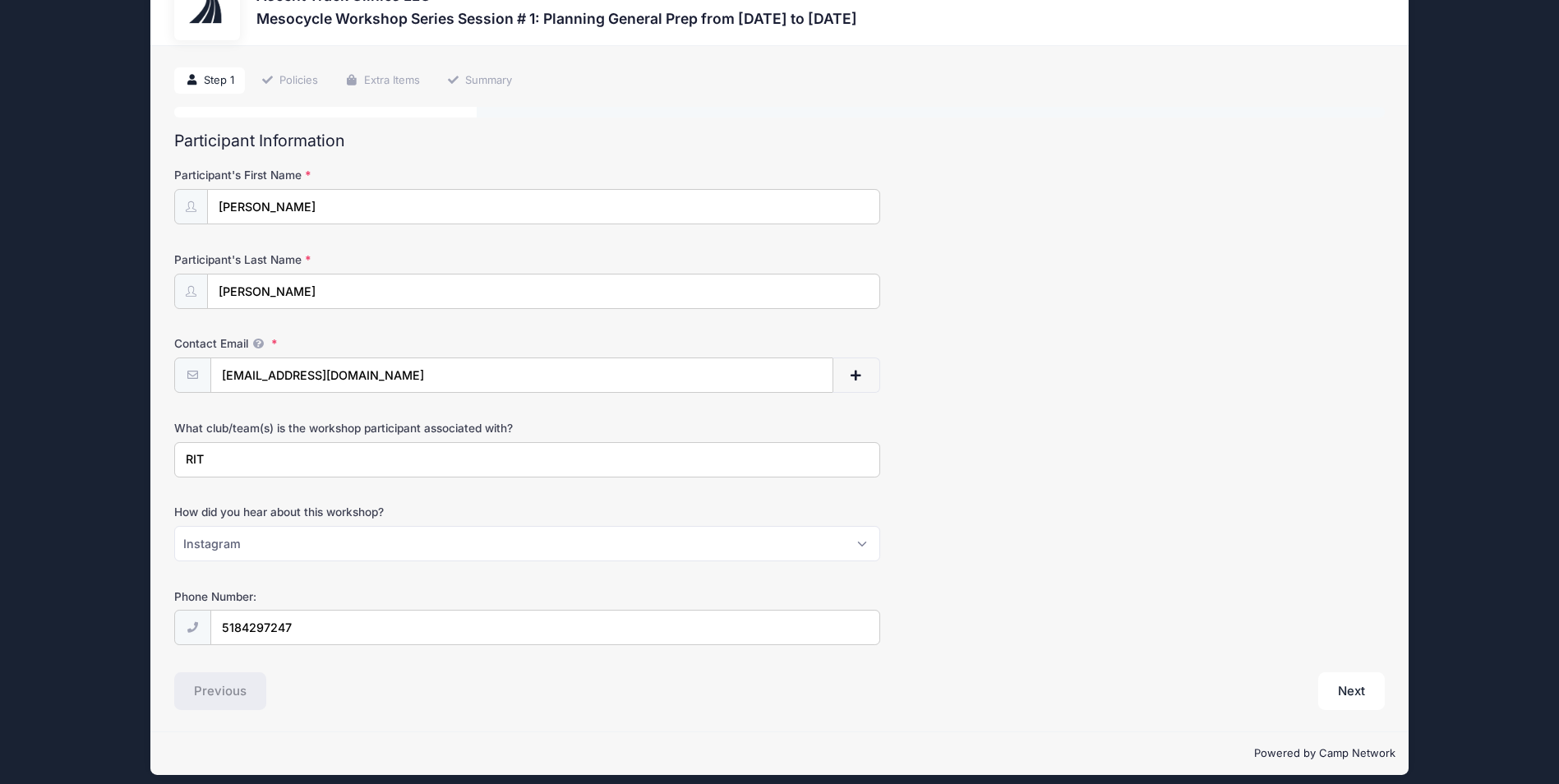
scroll to position [70, 0]
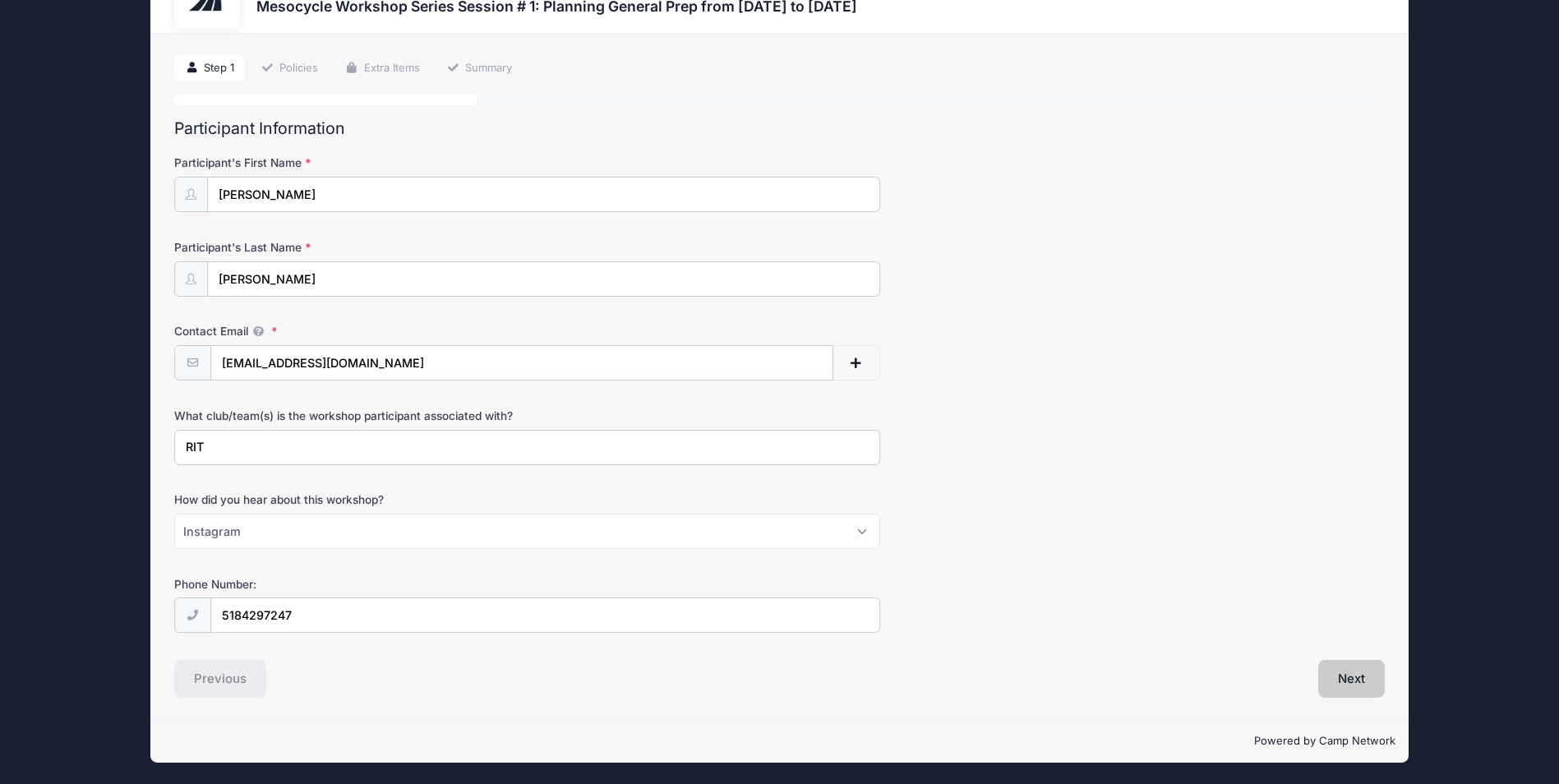
click at [1360, 685] on button "Next" at bounding box center [1351, 679] width 66 height 38
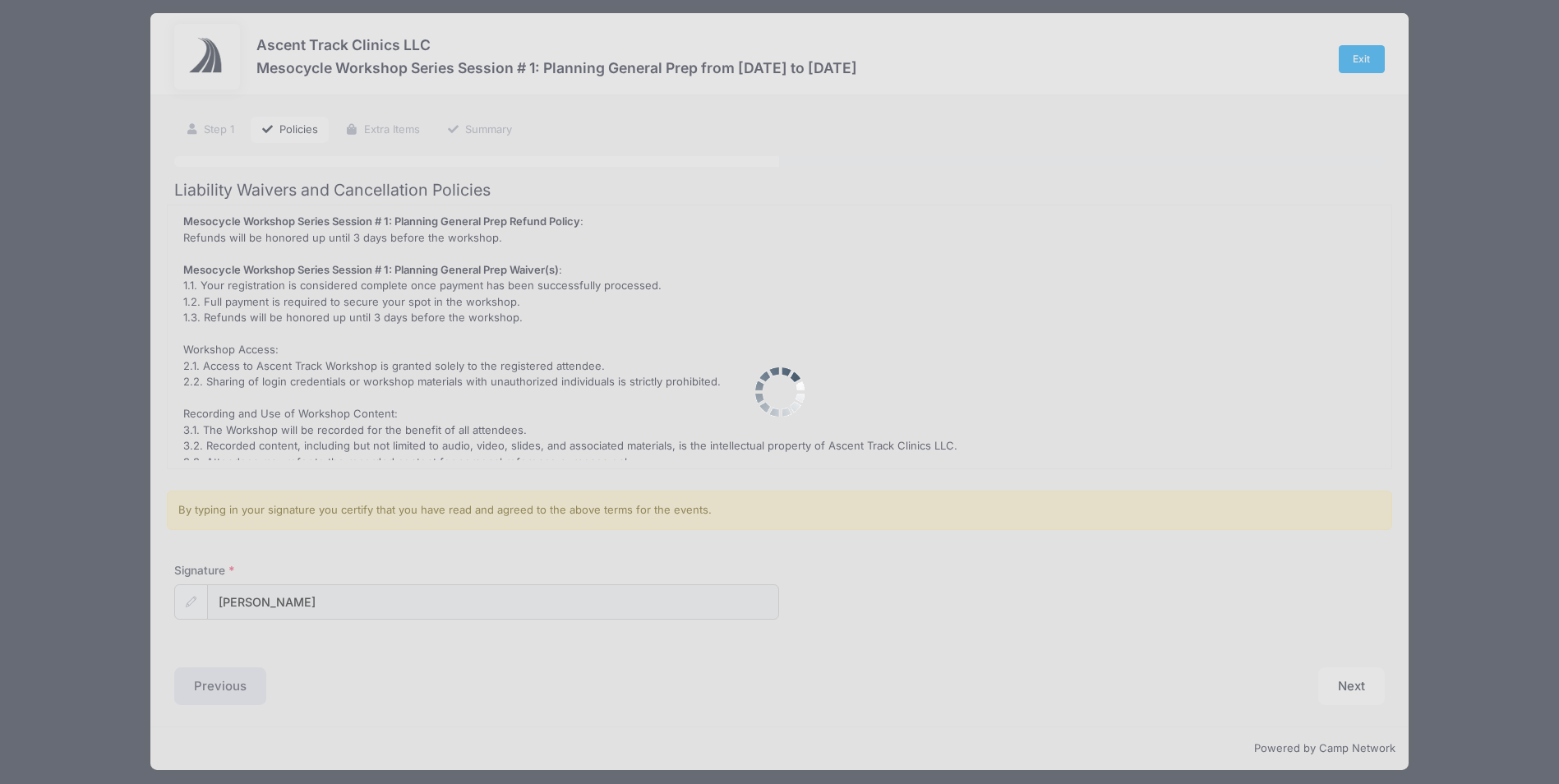
scroll to position [0, 0]
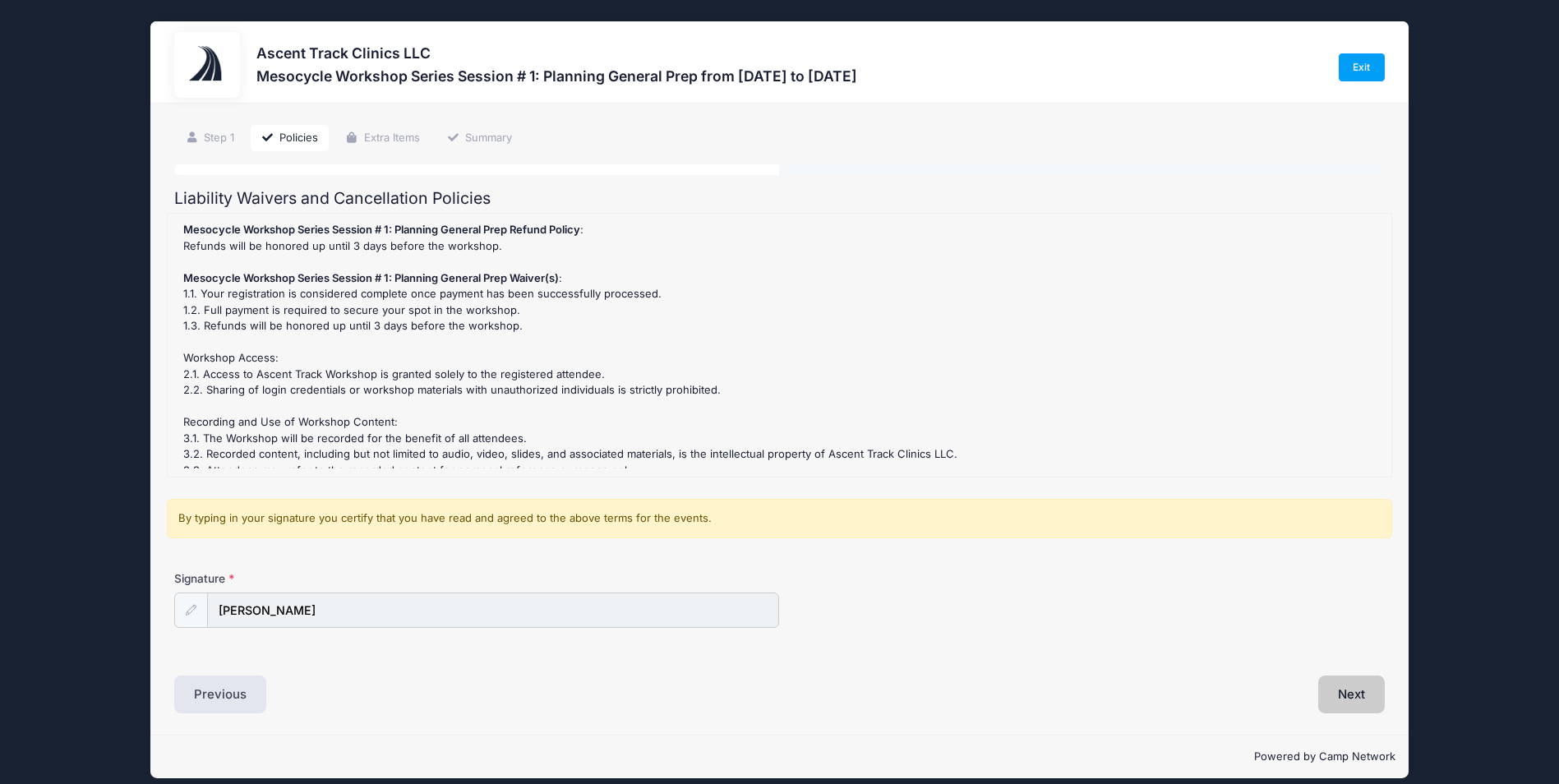
click at [1371, 702] on button "Next" at bounding box center [1351, 694] width 66 height 38
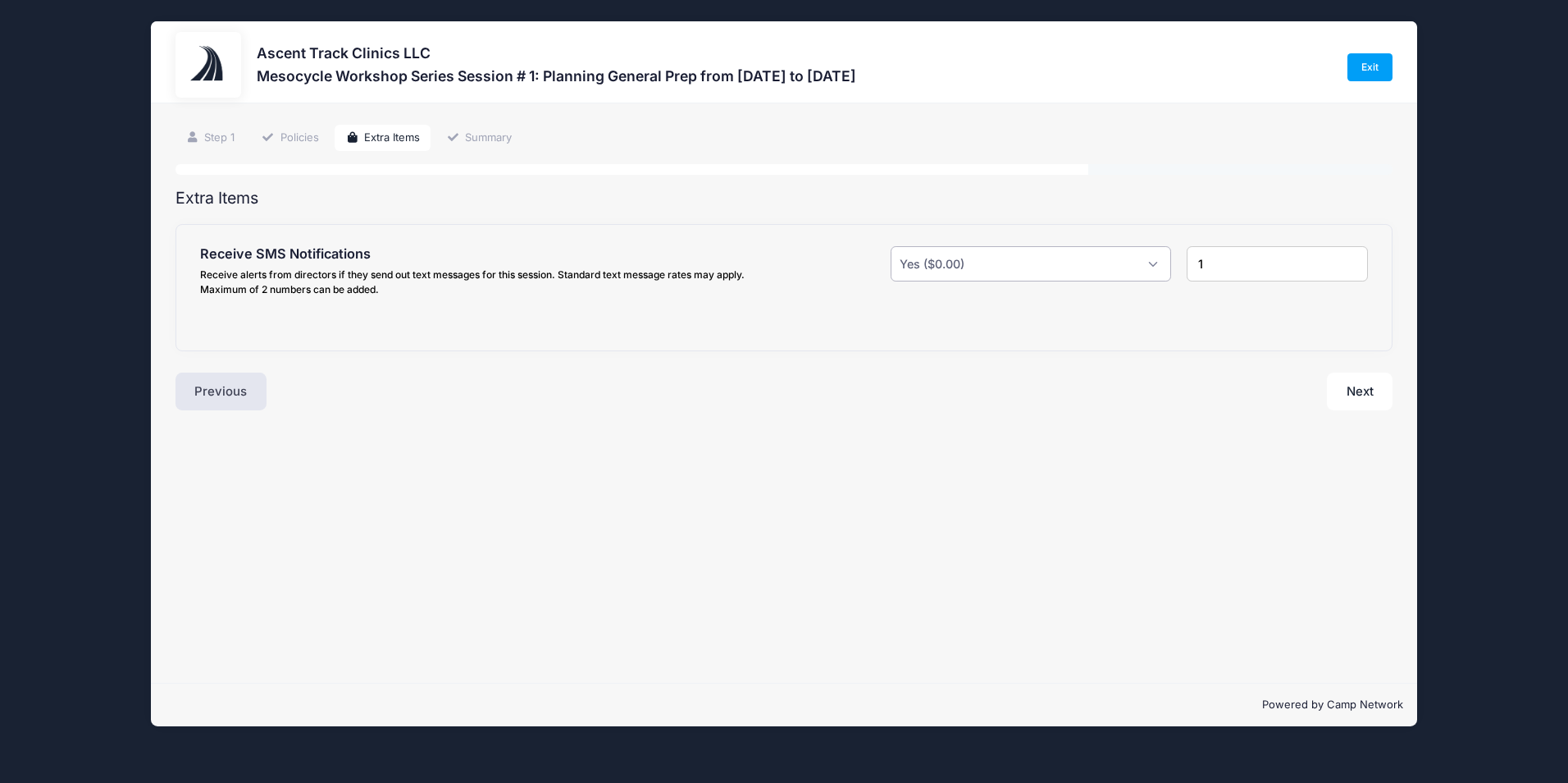
click at [1138, 254] on select "Please Select Yes ($0.00) No" at bounding box center [1030, 263] width 280 height 35
click at [890, 246] on select "Please Select Yes ($0.00) No" at bounding box center [1030, 263] width 280 height 35
click at [1346, 390] on button "Next" at bounding box center [1360, 392] width 66 height 38
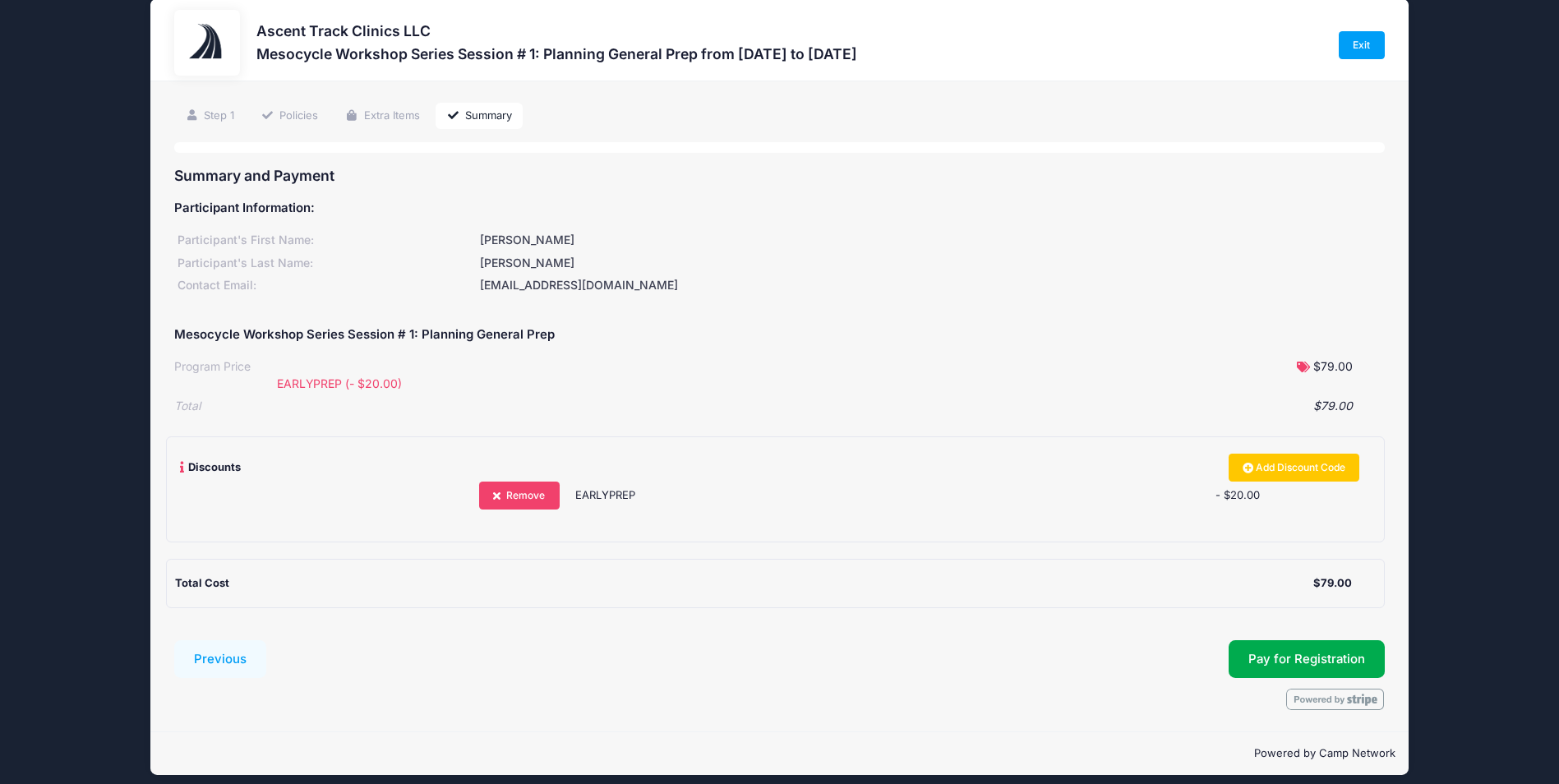
scroll to position [34, 0]
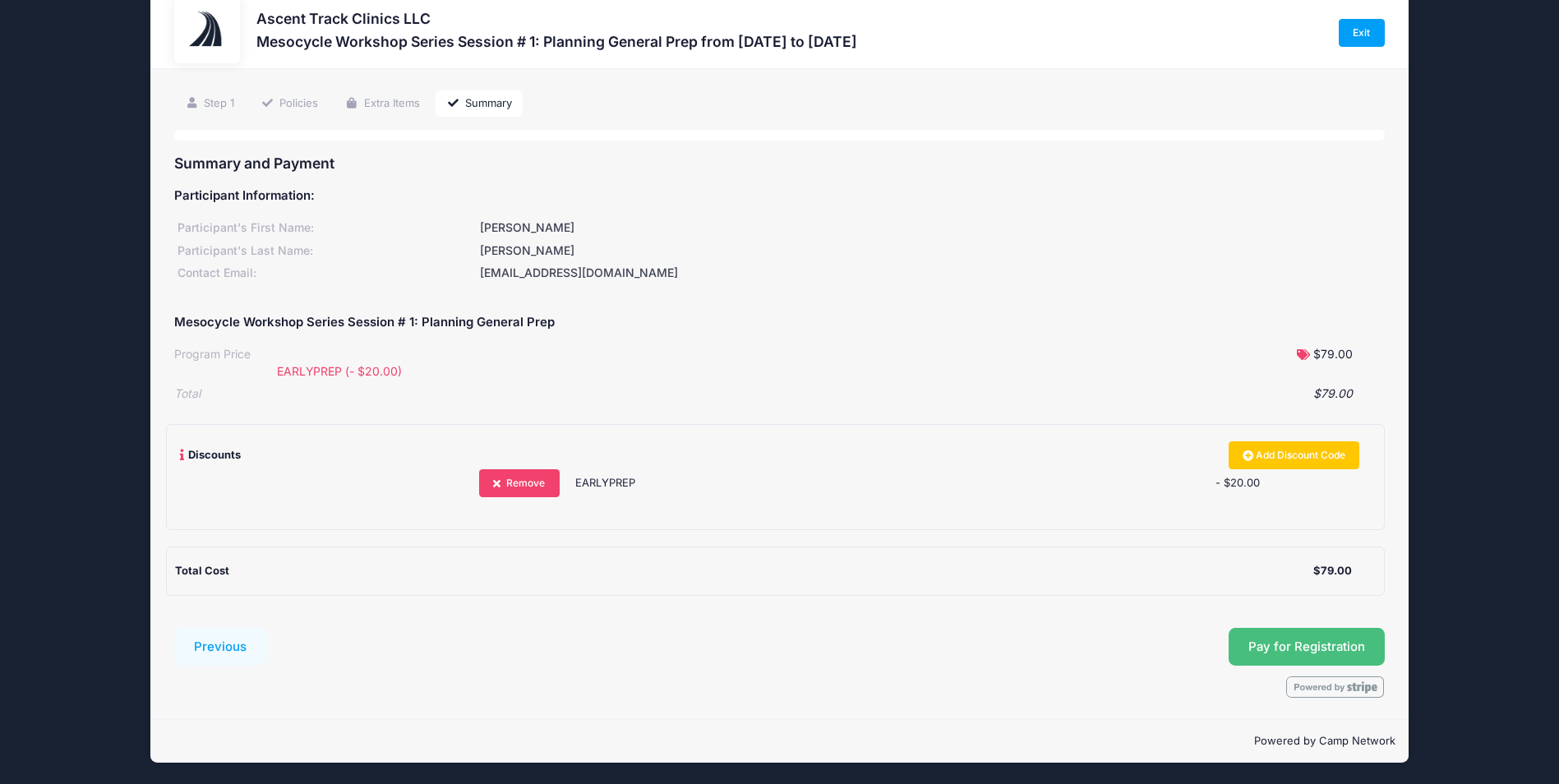
click at [1324, 643] on span "Pay for Registration" at bounding box center [1306, 646] width 117 height 15
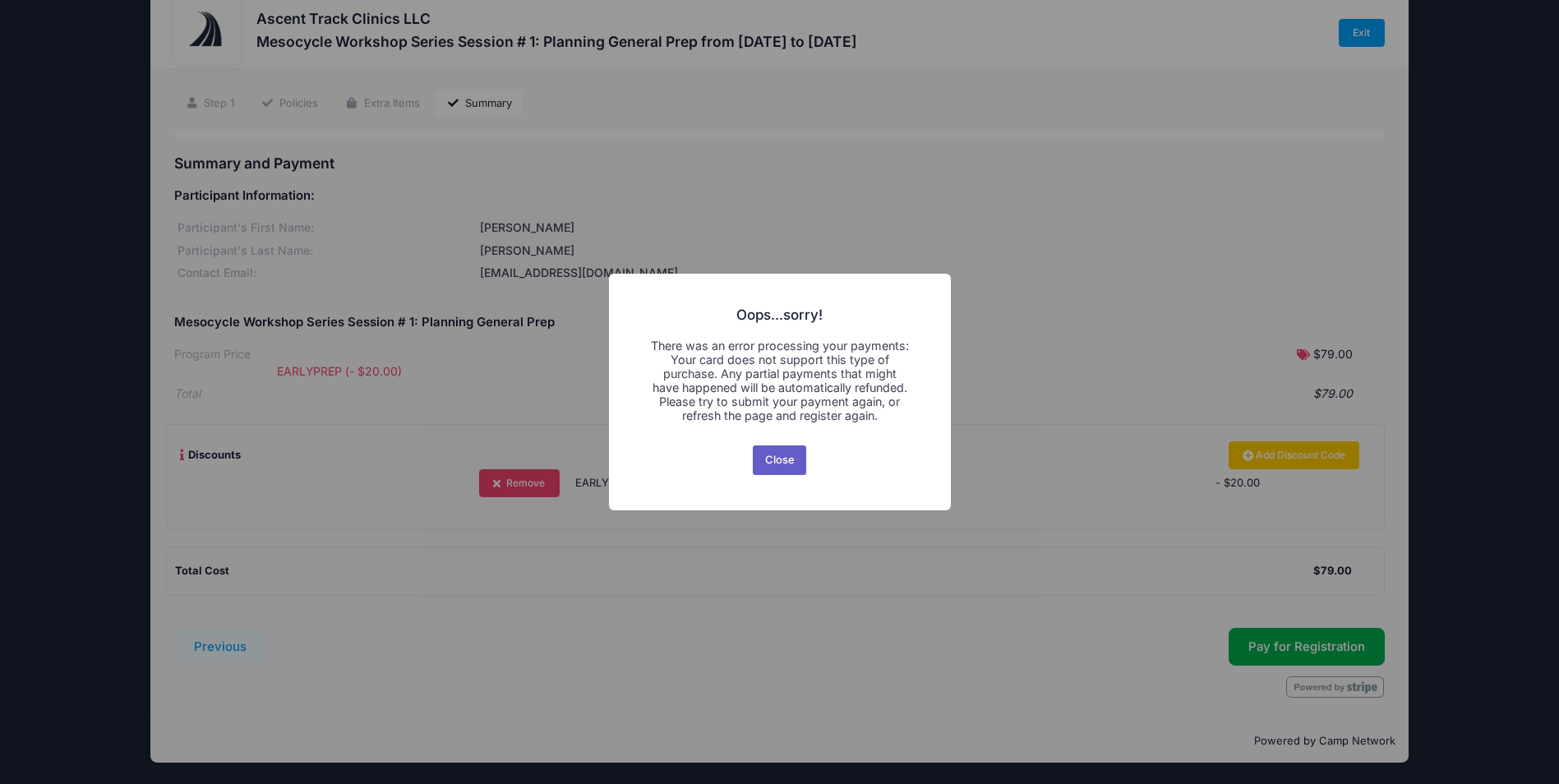
click at [789, 461] on button "Close" at bounding box center [779, 460] width 53 height 30
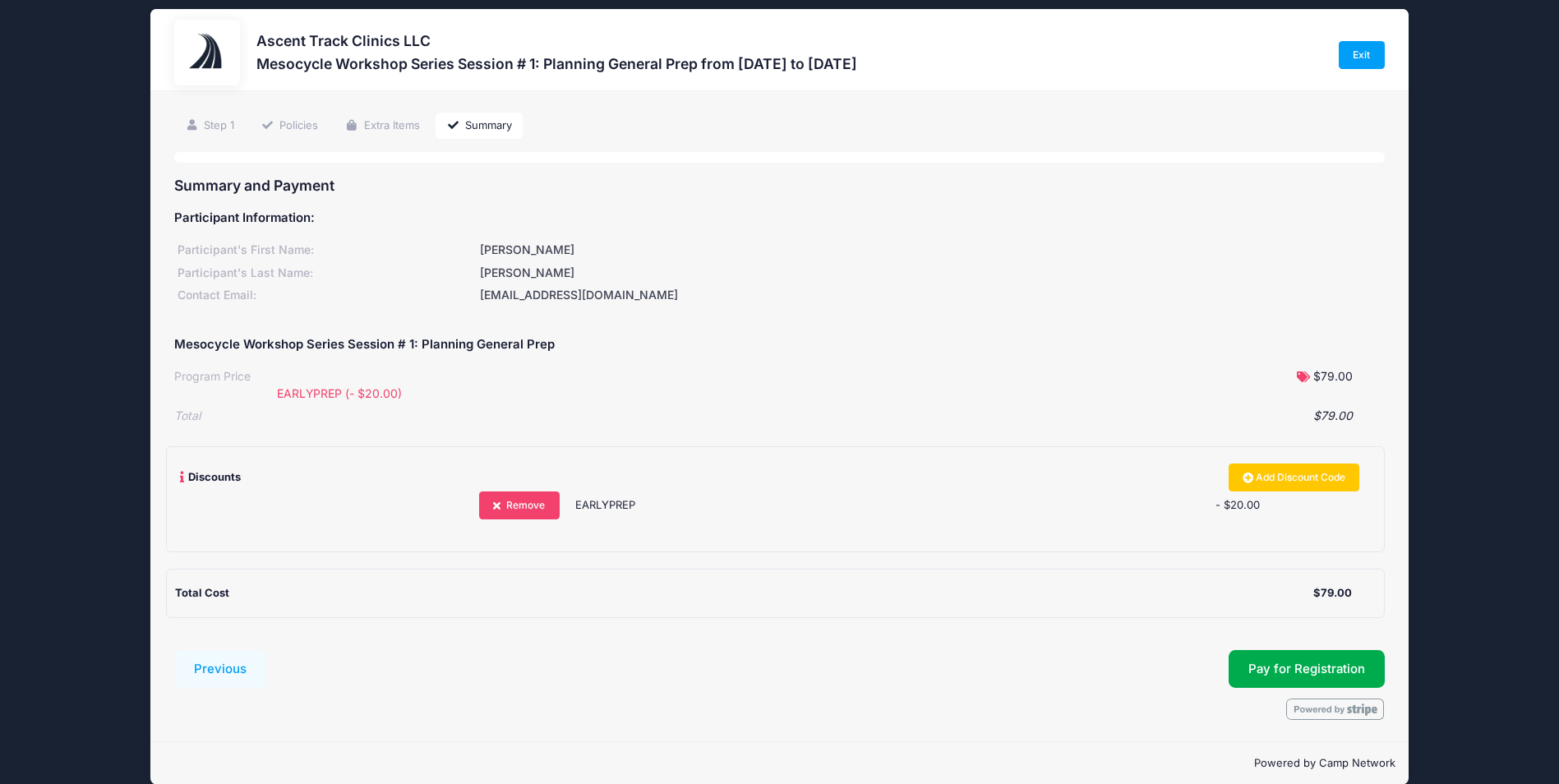
scroll to position [0, 0]
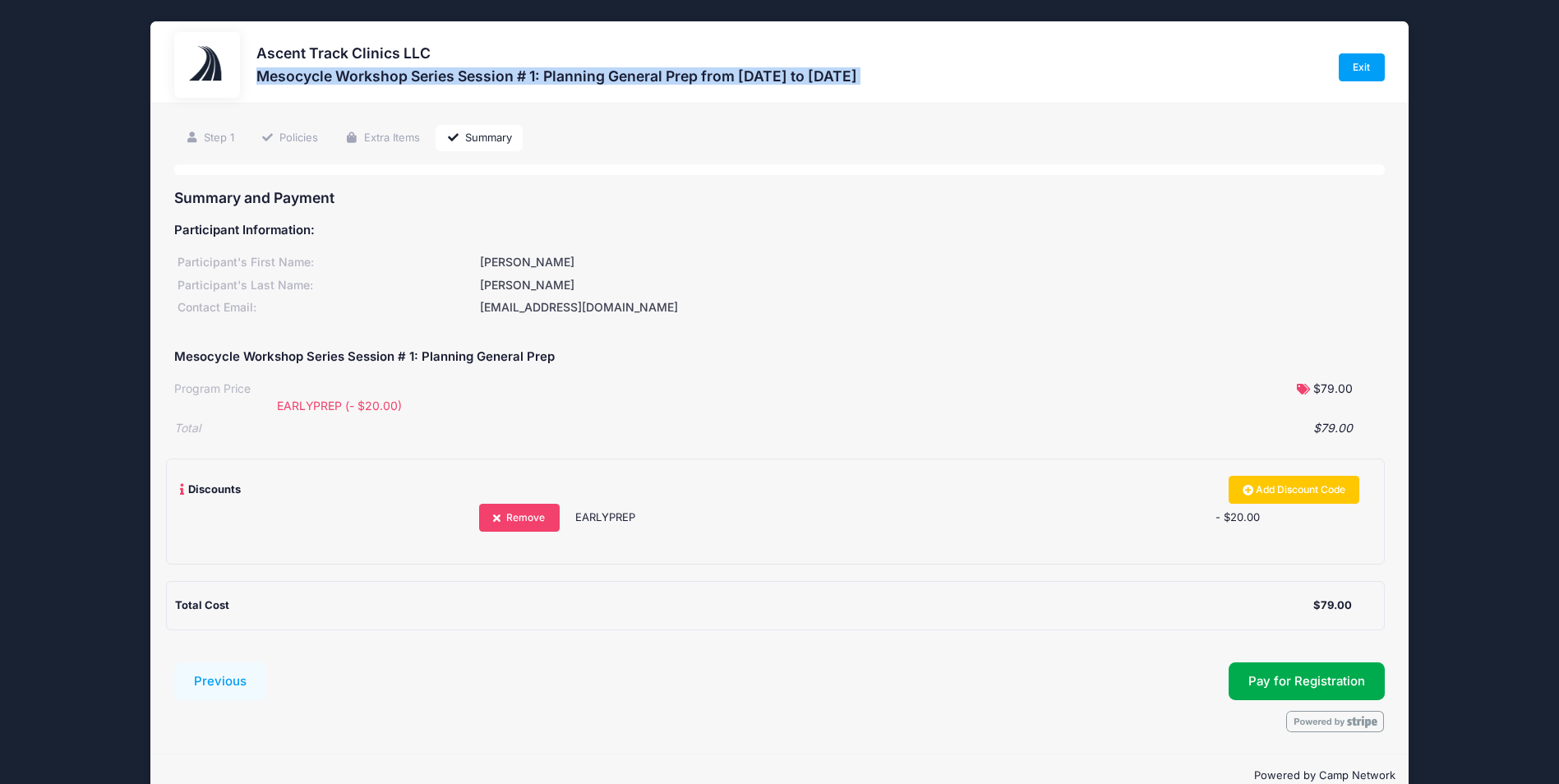
drag, startPoint x: 905, startPoint y: 70, endPoint x: 250, endPoint y: 81, distance: 655.1
click at [250, 81] on div "Ascent Track Clinics LLC Mesocycle Workshop Series Session # 1: Planning Genera…" at bounding box center [779, 67] width 1209 height 71
copy div "Mesocycle Workshop Series Session # 1: Planning General Prep from [DATE] to [DA…"
click at [1338, 684] on span "Pay for Registration" at bounding box center [1306, 681] width 117 height 15
